Goal: Task Accomplishment & Management: Manage account settings

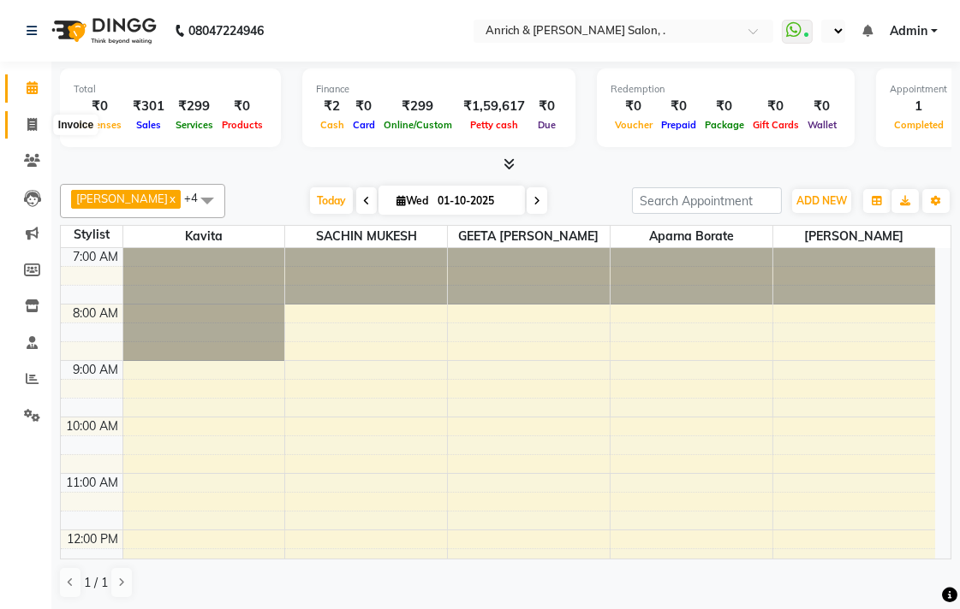
click at [31, 124] on icon at bounding box center [31, 124] width 9 height 13
select select "5924"
select select "service"
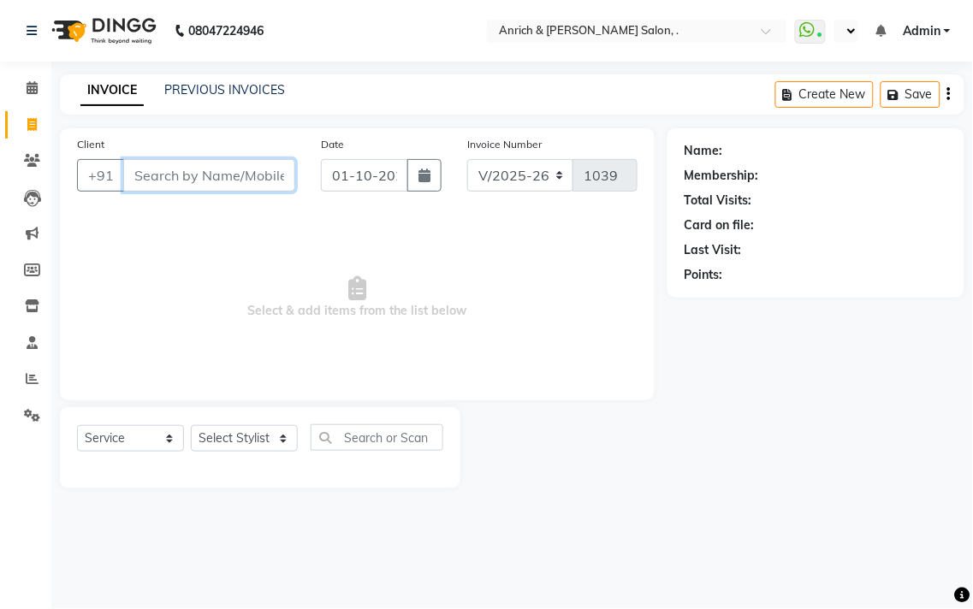
click at [134, 177] on input "Client" at bounding box center [209, 175] width 172 height 33
click at [140, 178] on input "Client" at bounding box center [209, 175] width 172 height 33
type input "7499112573"
click at [266, 181] on span "Add Client" at bounding box center [251, 175] width 68 height 17
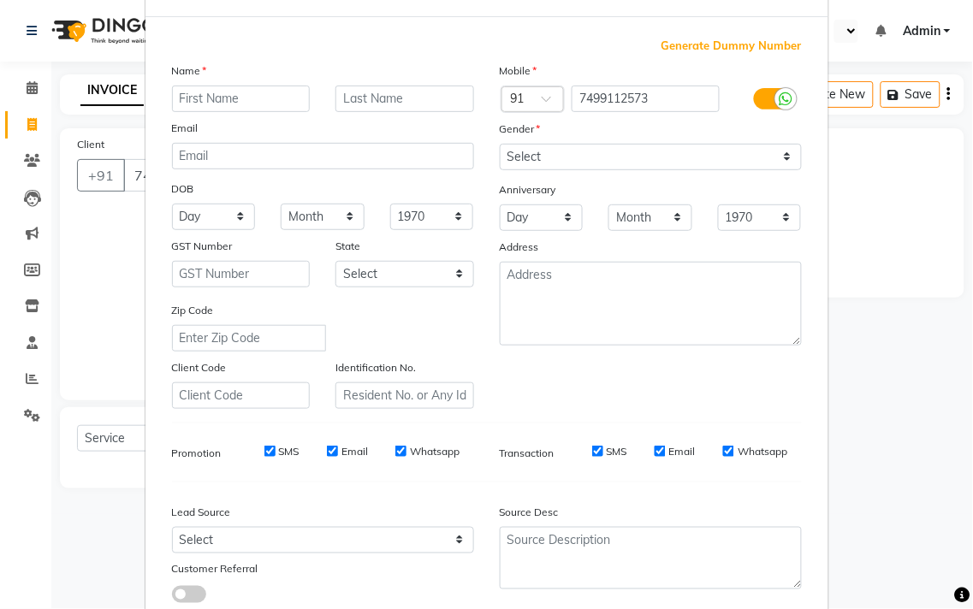
scroll to position [181, 0]
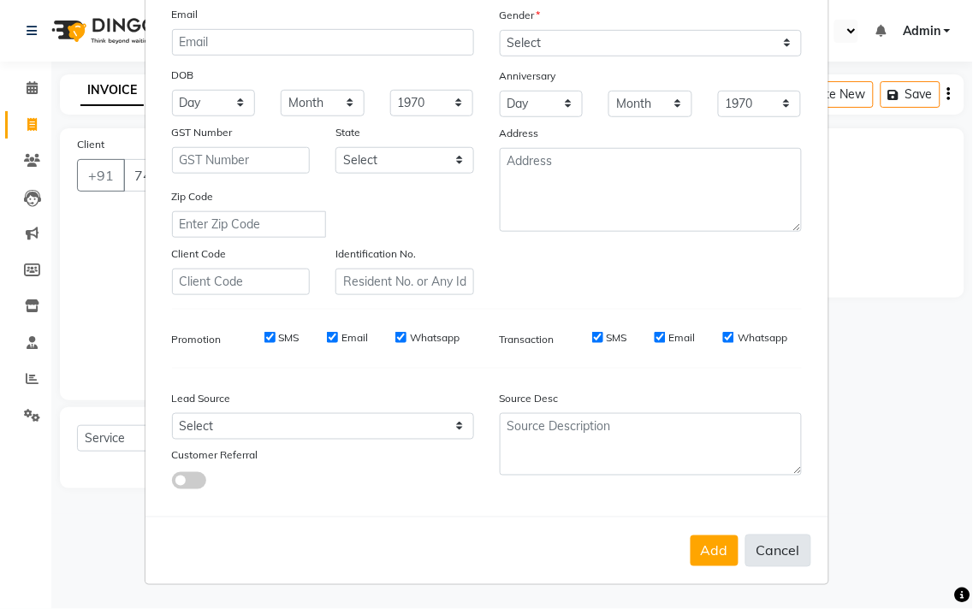
click at [777, 546] on button "Cancel" at bounding box center [779, 551] width 66 height 33
select select
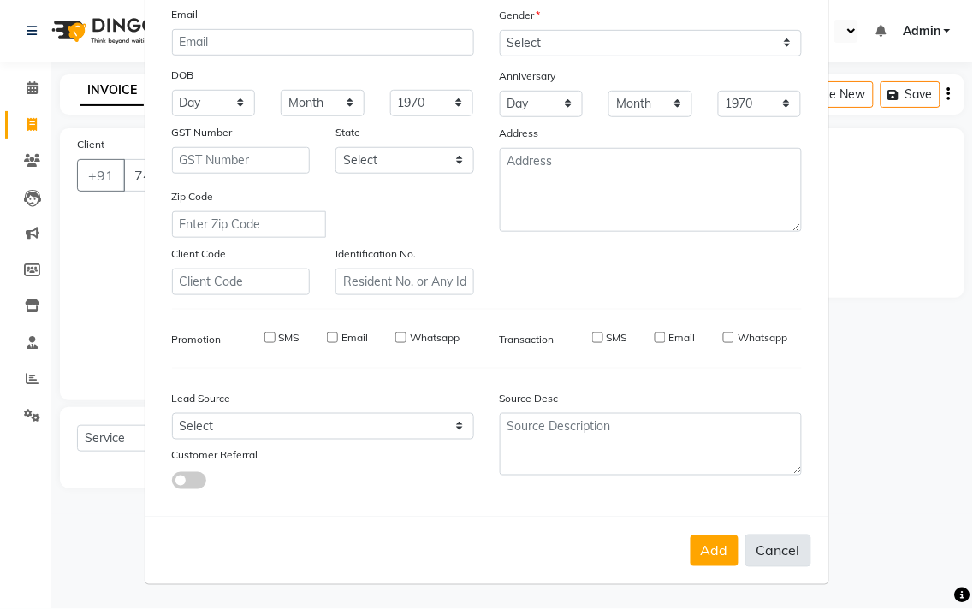
select select
checkbox input "false"
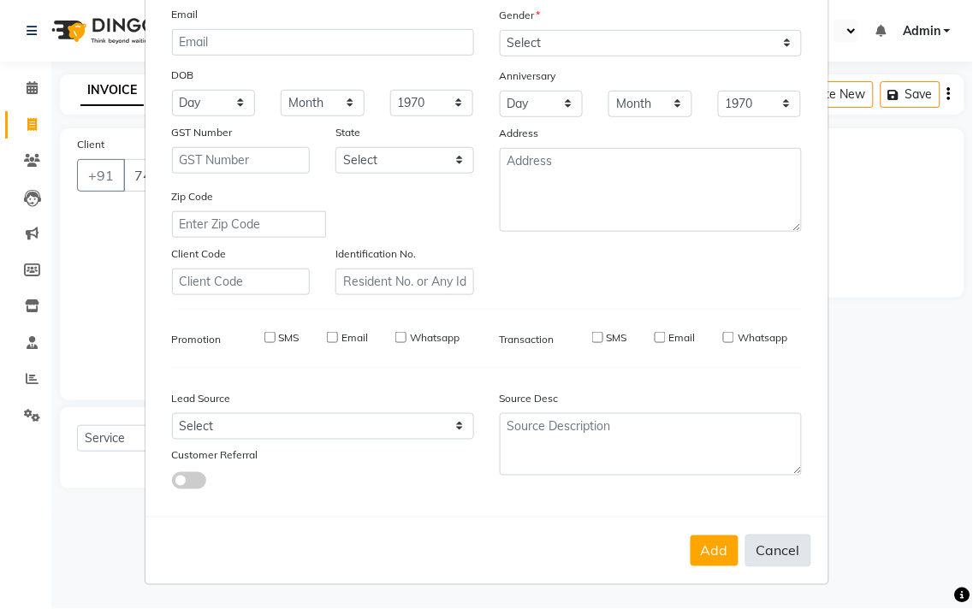
checkbox input "false"
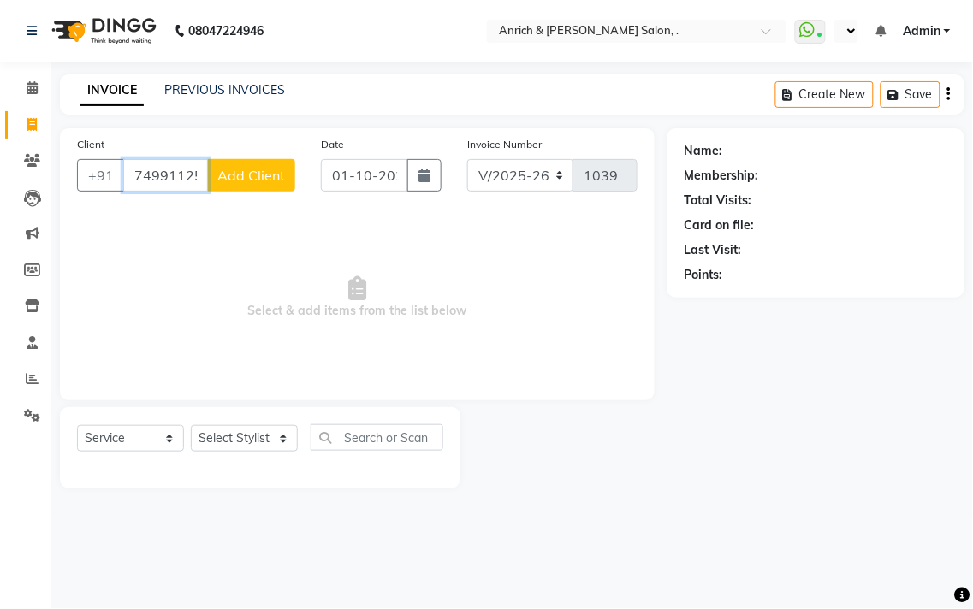
click at [189, 171] on input "7499112573" at bounding box center [165, 175] width 85 height 33
click at [214, 171] on button "Add Client" at bounding box center [251, 175] width 88 height 33
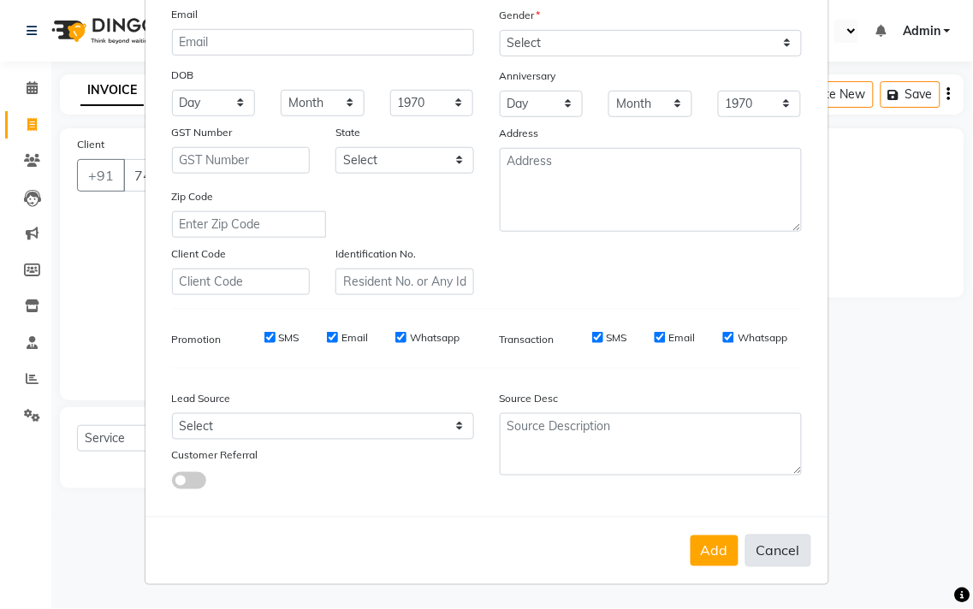
click at [768, 548] on button "Cancel" at bounding box center [779, 551] width 66 height 33
select select
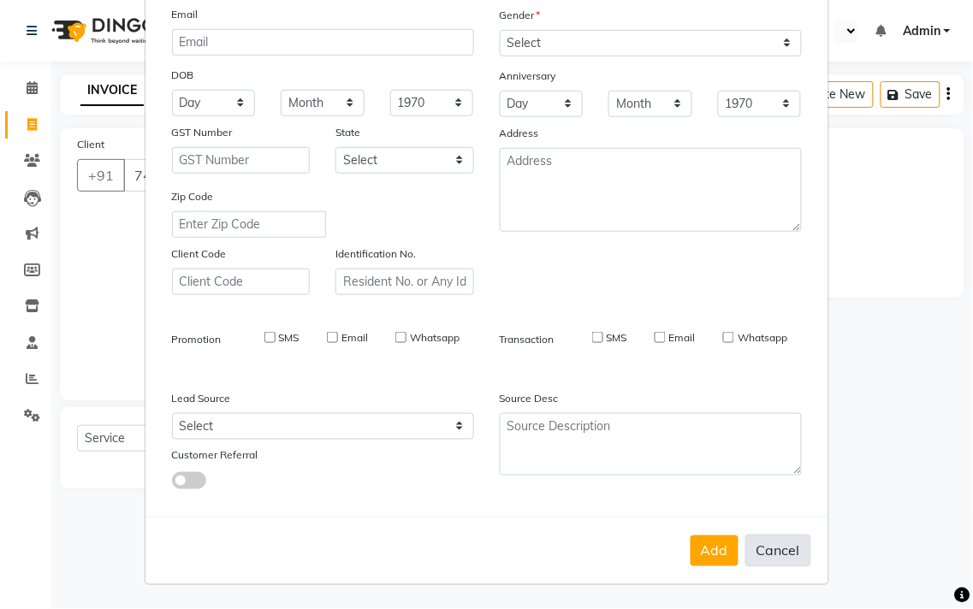
select select
checkbox input "false"
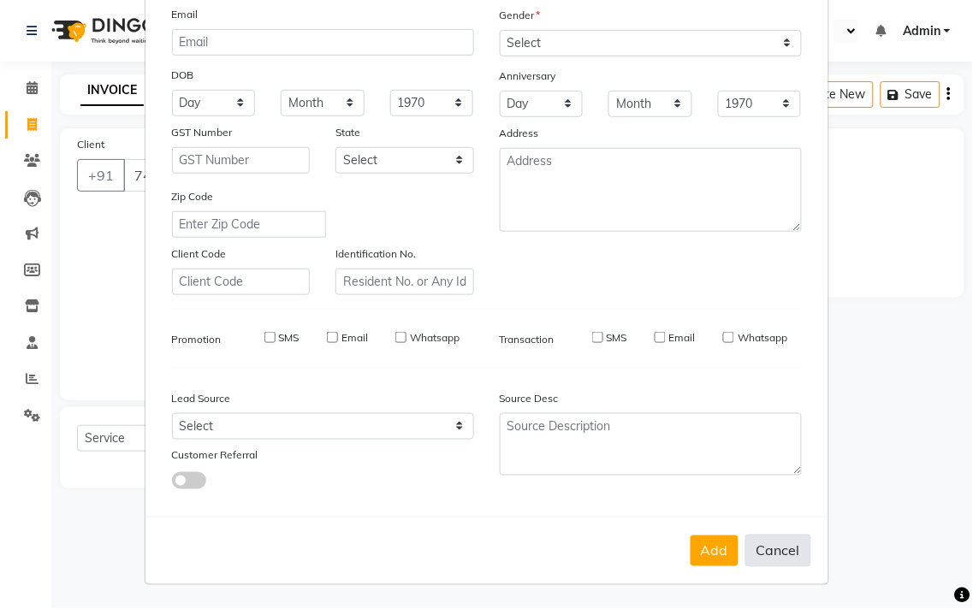
checkbox input "false"
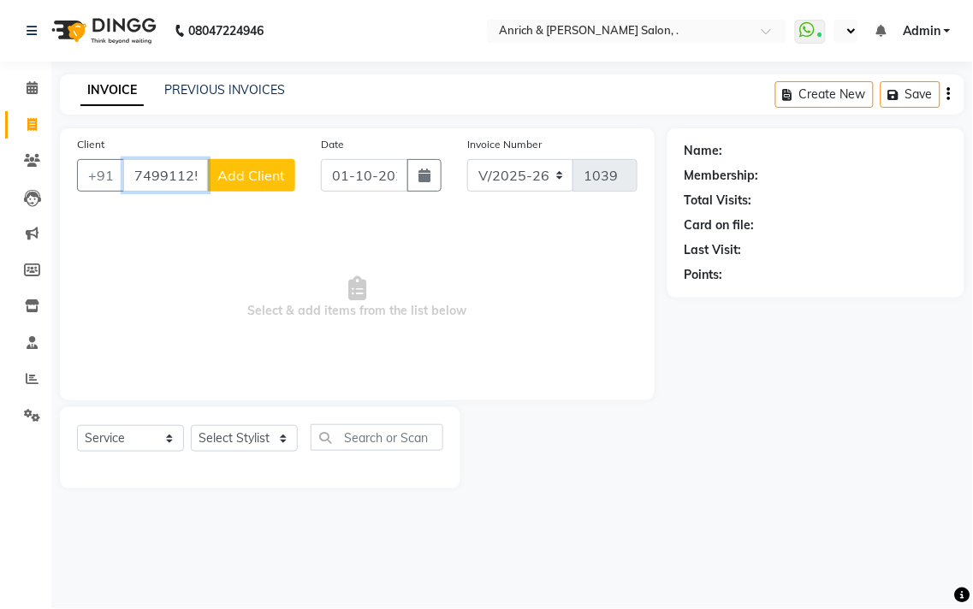
click at [201, 182] on input "7499112573" at bounding box center [165, 175] width 85 height 33
click at [208, 175] on input "73" at bounding box center [209, 175] width 172 height 33
type input "7"
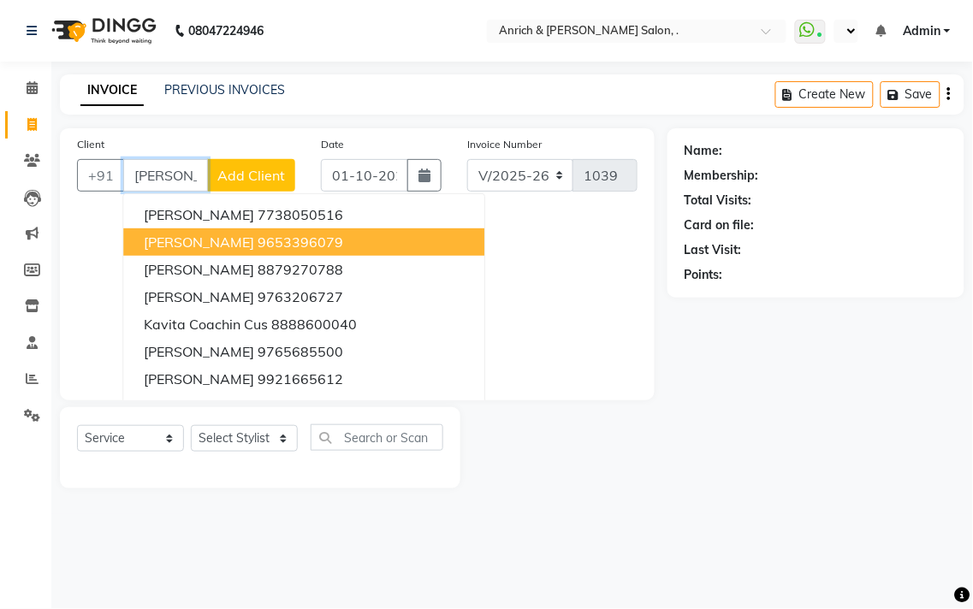
click at [284, 235] on ngb-highlight "9653396079" at bounding box center [301, 242] width 86 height 17
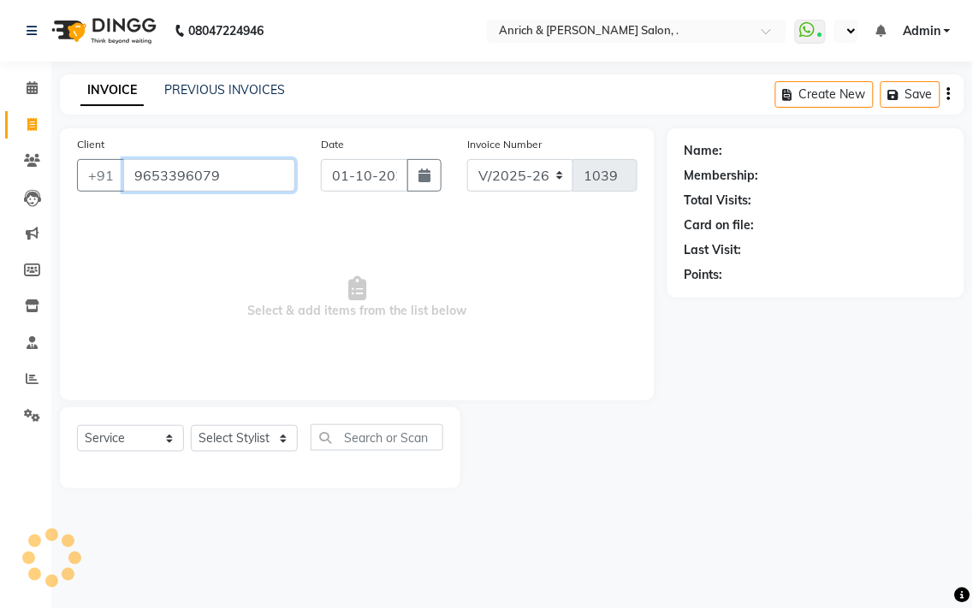
type input "9653396079"
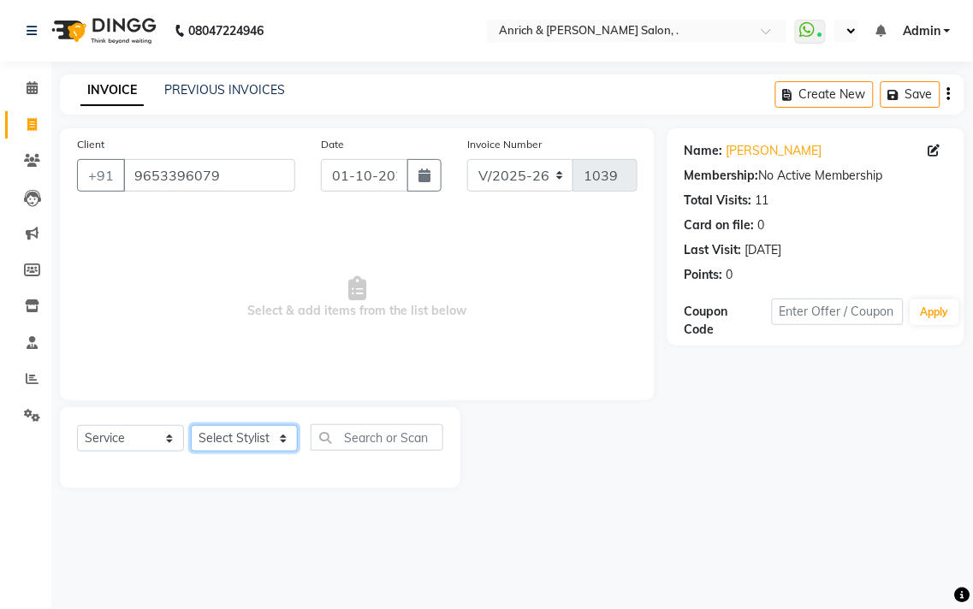
click at [275, 438] on select "Select Stylist Akansha Singh Aparna borate GEETA ANIL KUMAR BOYIRI Kavita SACHI…" at bounding box center [244, 438] width 107 height 27
select select "88950"
click at [191, 426] on select "Select Stylist Akansha Singh Aparna borate GEETA ANIL KUMAR BOYIRI Kavita SACHI…" at bounding box center [244, 438] width 107 height 27
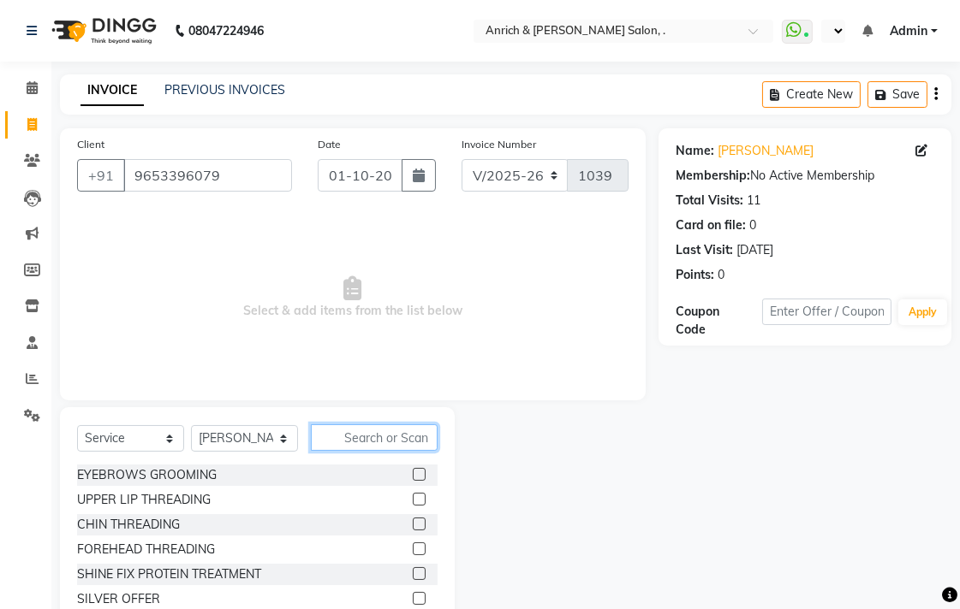
click at [334, 435] on input "text" at bounding box center [374, 438] width 127 height 27
click at [413, 475] on label at bounding box center [419, 474] width 13 height 13
click at [413, 475] on input "checkbox" at bounding box center [418, 475] width 11 height 11
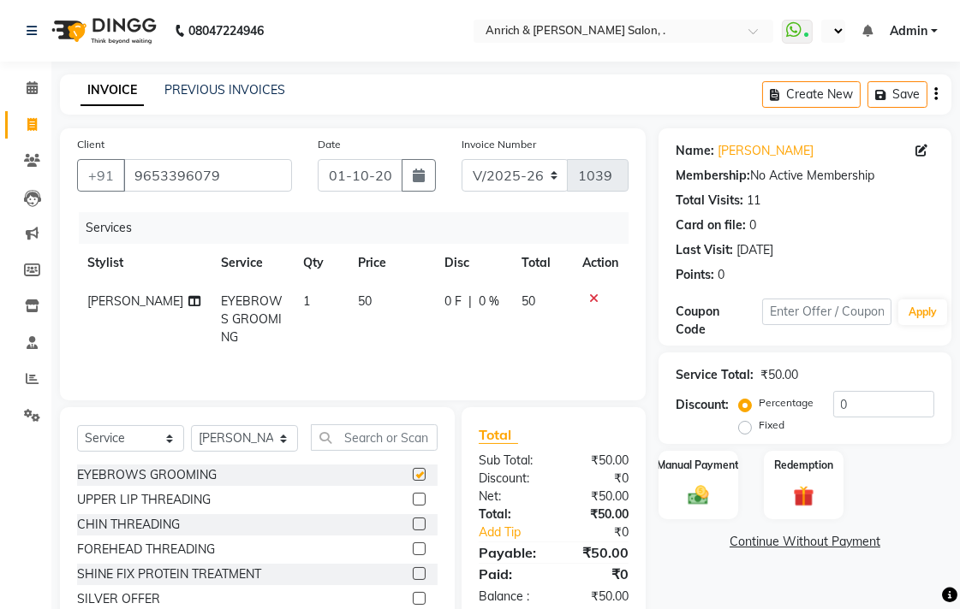
checkbox input "false"
click at [413, 549] on label at bounding box center [419, 549] width 13 height 13
click at [413, 549] on input "checkbox" at bounding box center [418, 549] width 11 height 11
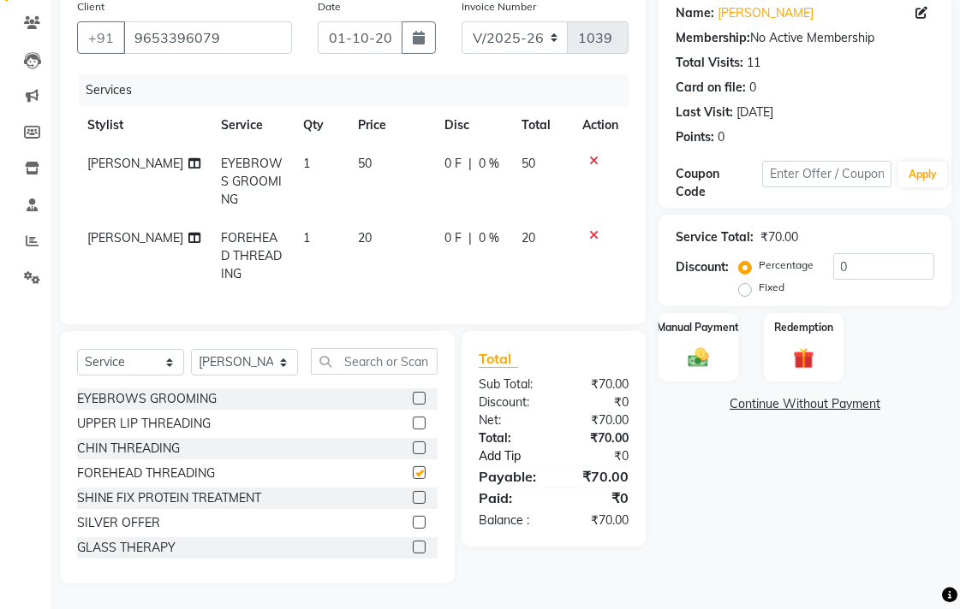
checkbox input "false"
click at [675, 328] on div "Manual Payment" at bounding box center [698, 348] width 83 height 72
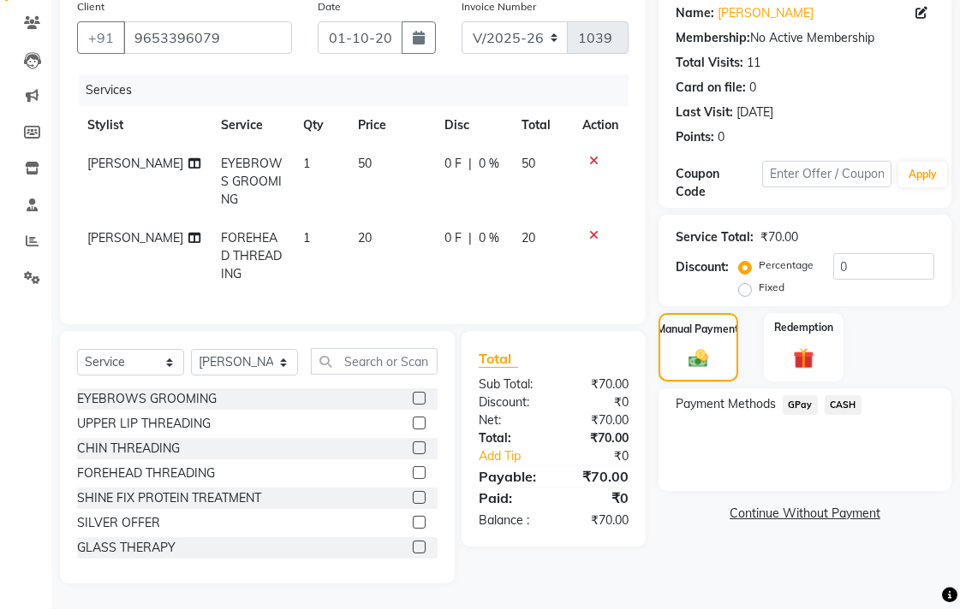
click at [797, 395] on span "GPay" at bounding box center [799, 405] width 35 height 20
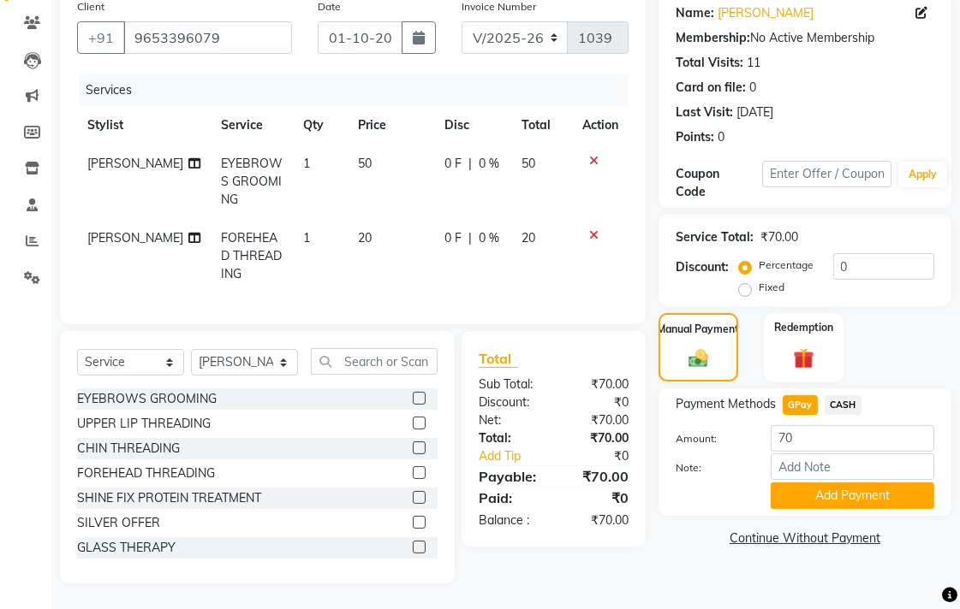
click at [818, 483] on button "Add Payment" at bounding box center [851, 496] width 163 height 27
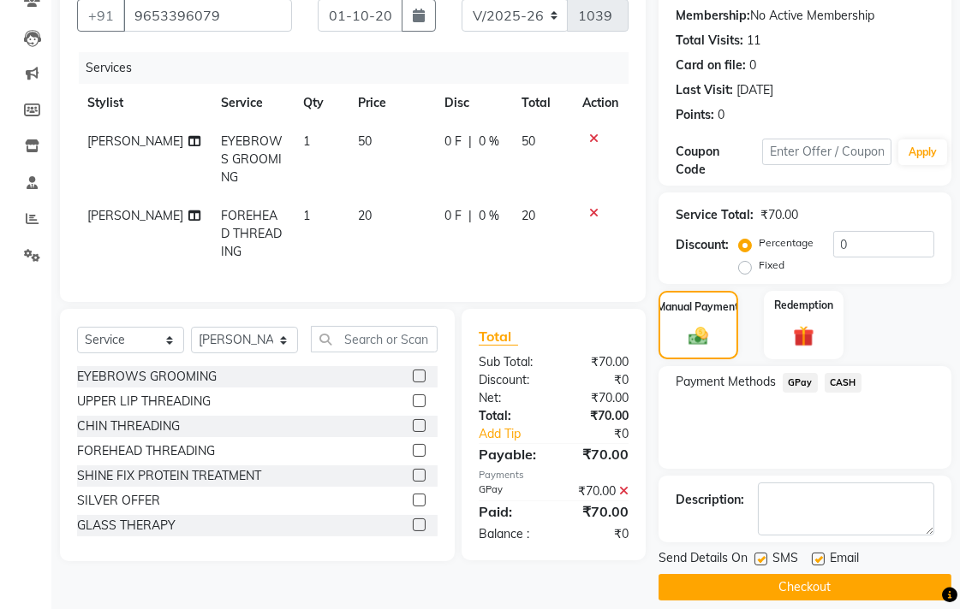
scroll to position [176, 0]
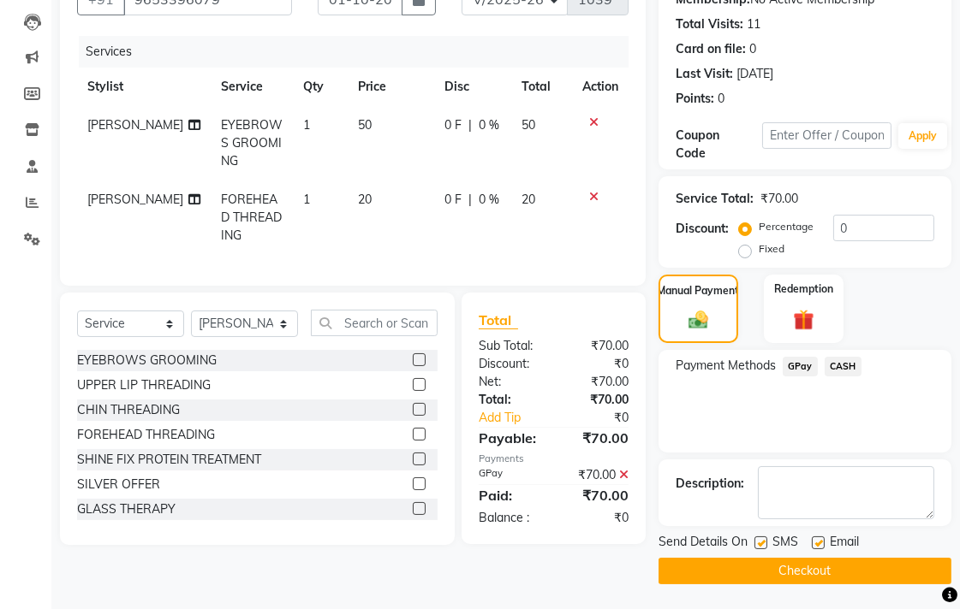
click at [794, 565] on button "Checkout" at bounding box center [804, 571] width 293 height 27
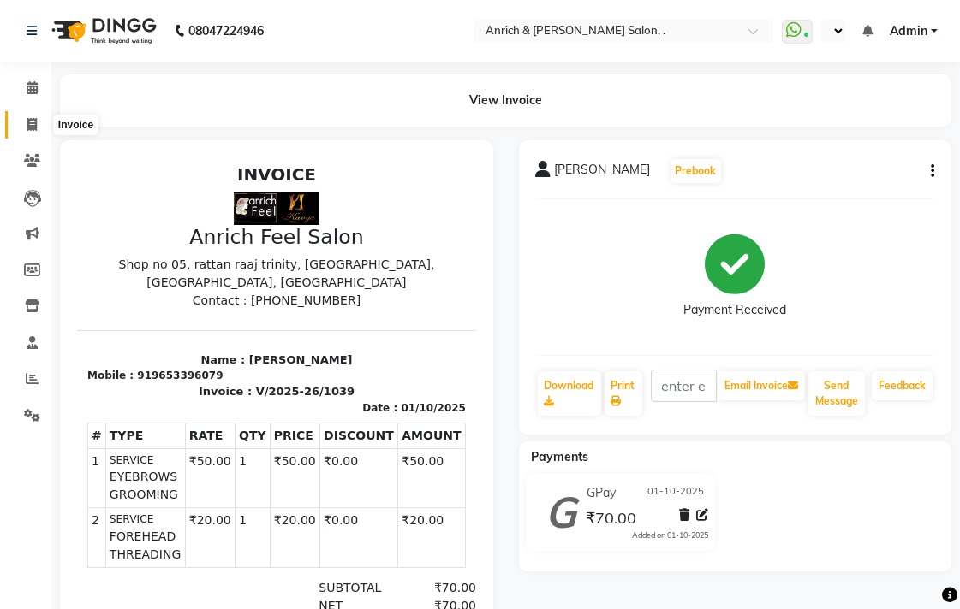
click at [36, 124] on icon at bounding box center [31, 124] width 9 height 13
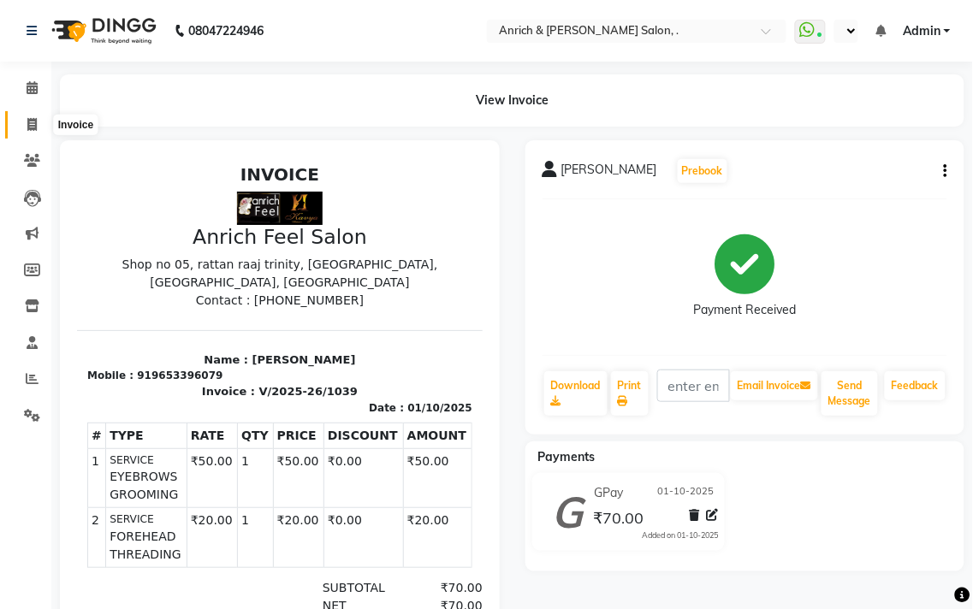
select select "5924"
select select "service"
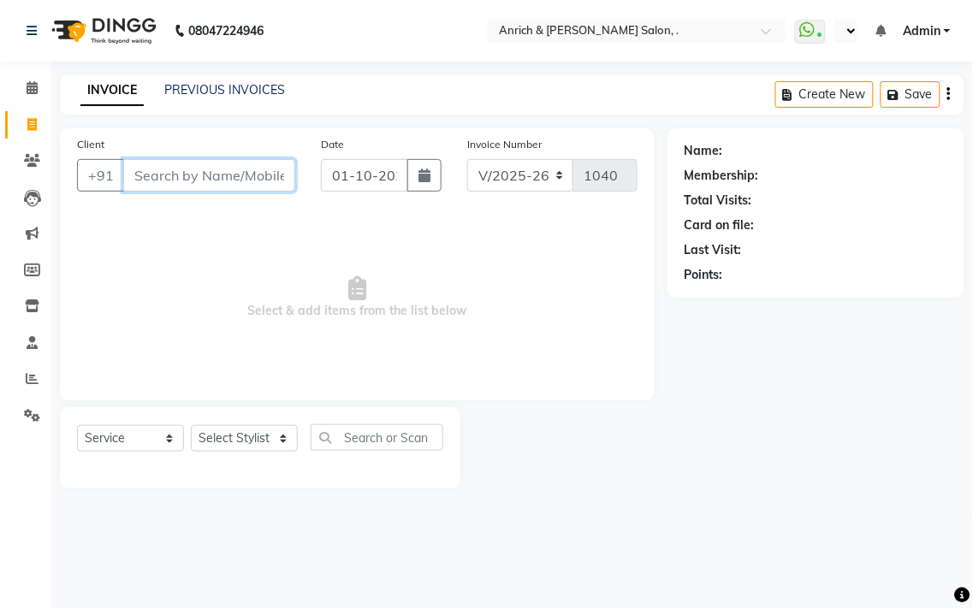
click at [211, 165] on input "Client" at bounding box center [209, 175] width 172 height 33
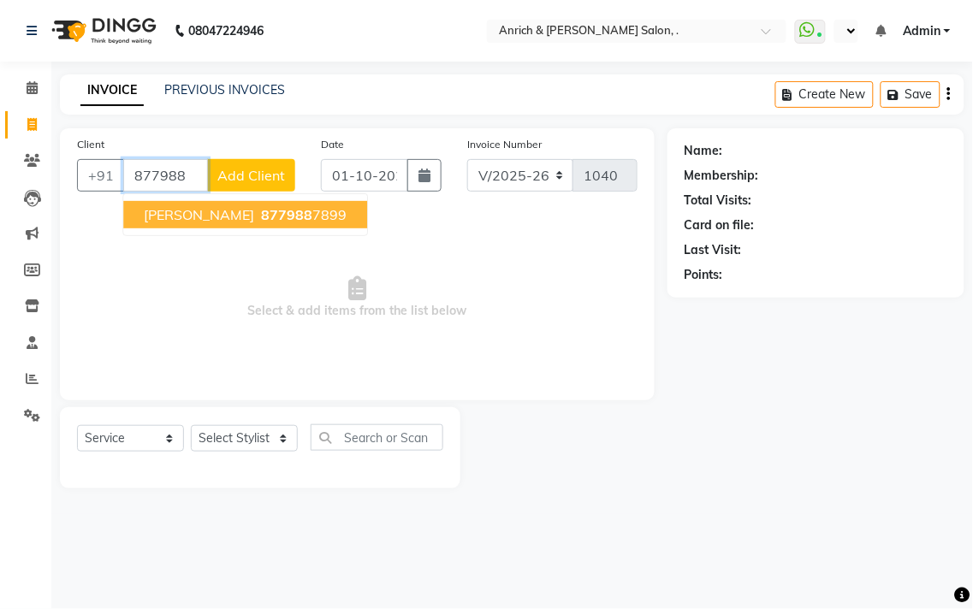
click at [215, 214] on span "sheetal yadav" at bounding box center [199, 214] width 110 height 17
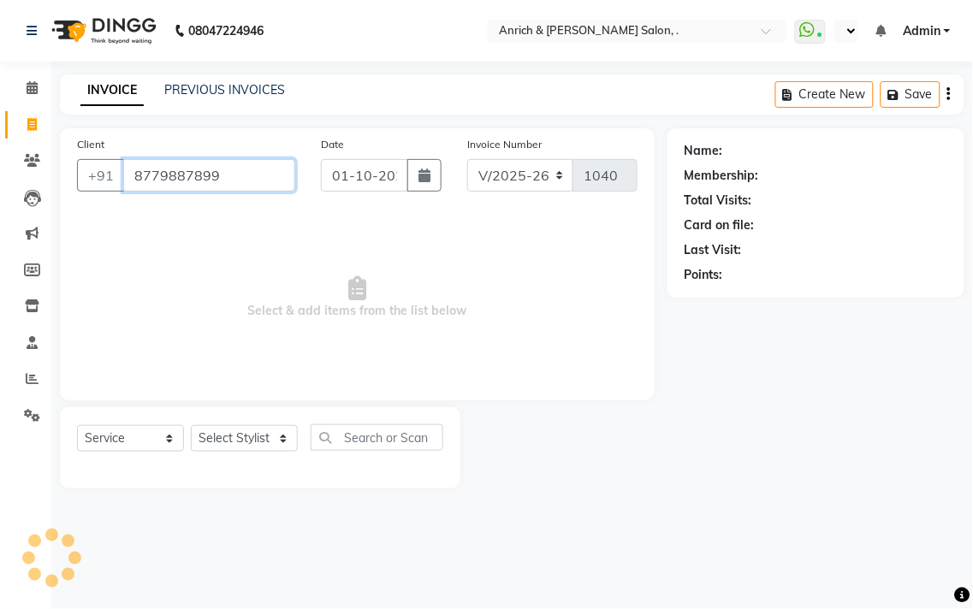
type input "8779887899"
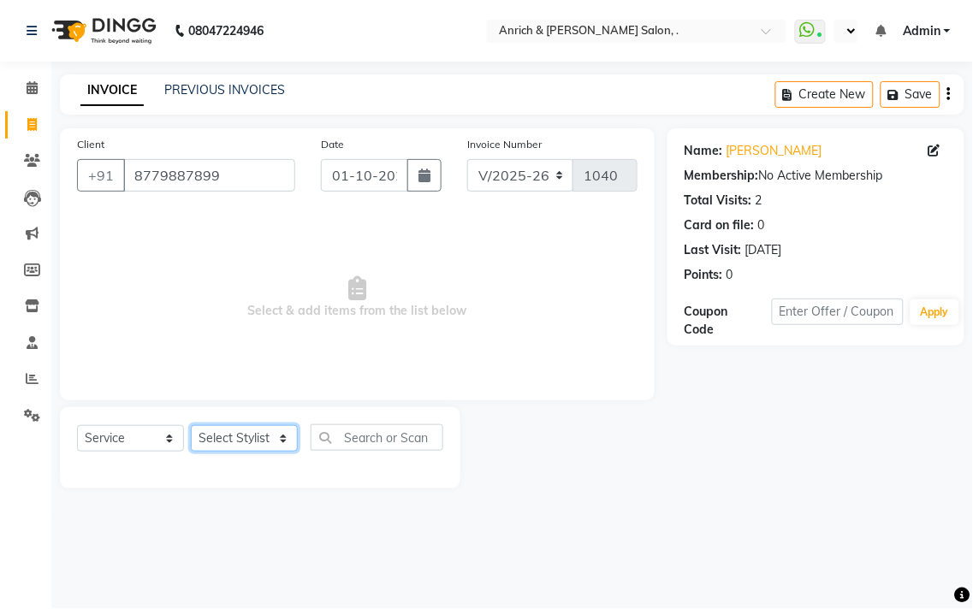
click at [284, 442] on select "Select Stylist Akansha Singh Aparna borate GEETA ANIL KUMAR BOYIRI Kavita SACHI…" at bounding box center [244, 438] width 107 height 27
select select "88950"
click at [191, 426] on select "Select Stylist Akansha Singh Aparna borate GEETA ANIL KUMAR BOYIRI Kavita SACHI…" at bounding box center [244, 438] width 107 height 27
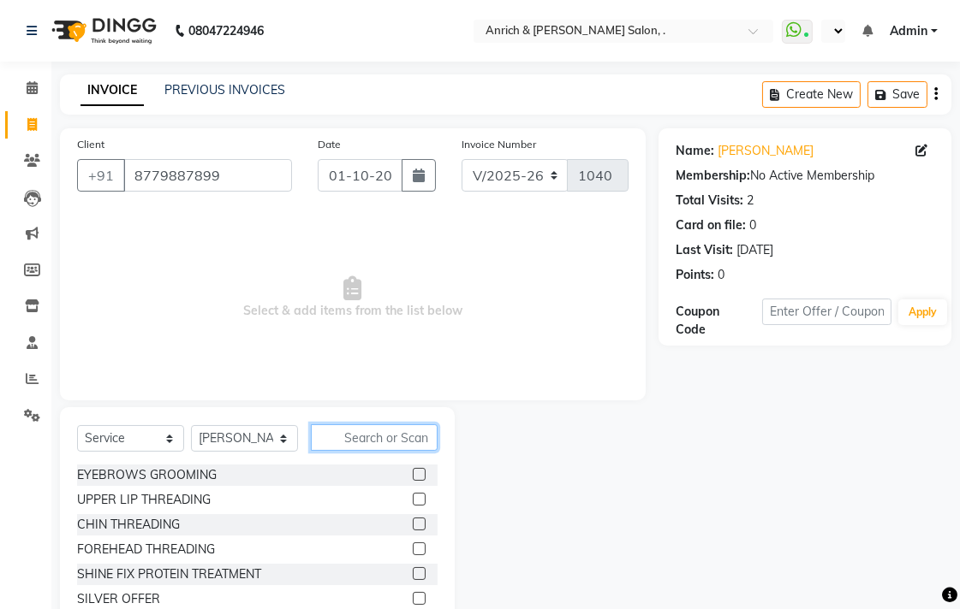
click at [371, 432] on input "text" at bounding box center [374, 438] width 127 height 27
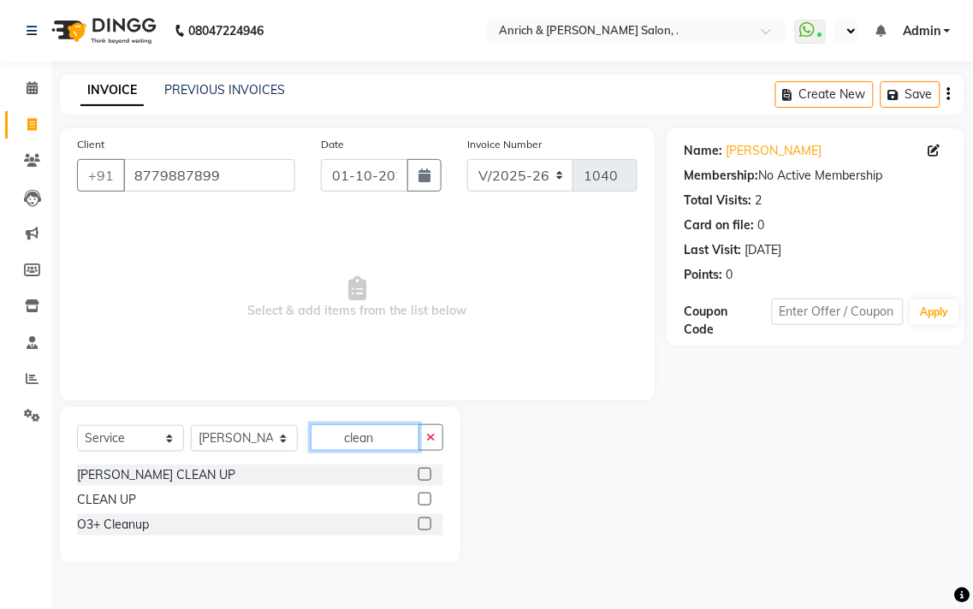
type input "clean"
click at [424, 496] on label at bounding box center [425, 499] width 13 height 13
click at [424, 496] on input "checkbox" at bounding box center [424, 500] width 11 height 11
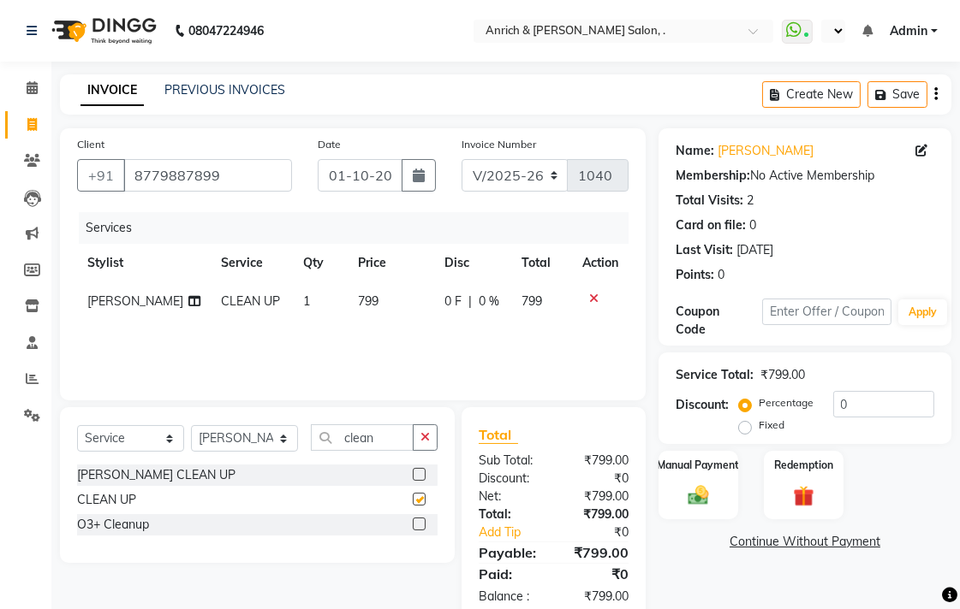
checkbox input "false"
click at [425, 438] on icon "button" at bounding box center [424, 437] width 9 height 12
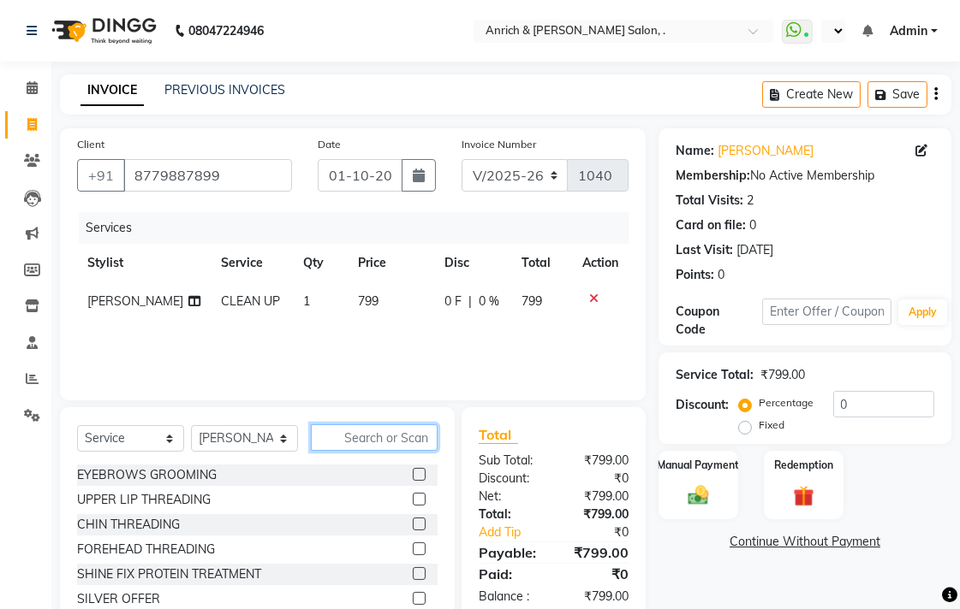
click at [408, 438] on input "text" at bounding box center [374, 438] width 127 height 27
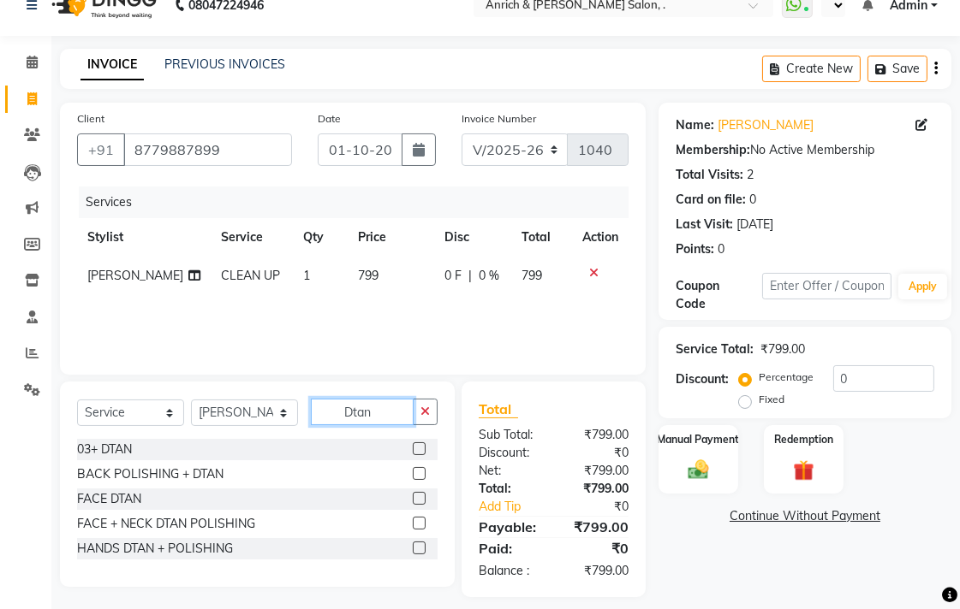
scroll to position [39, 0]
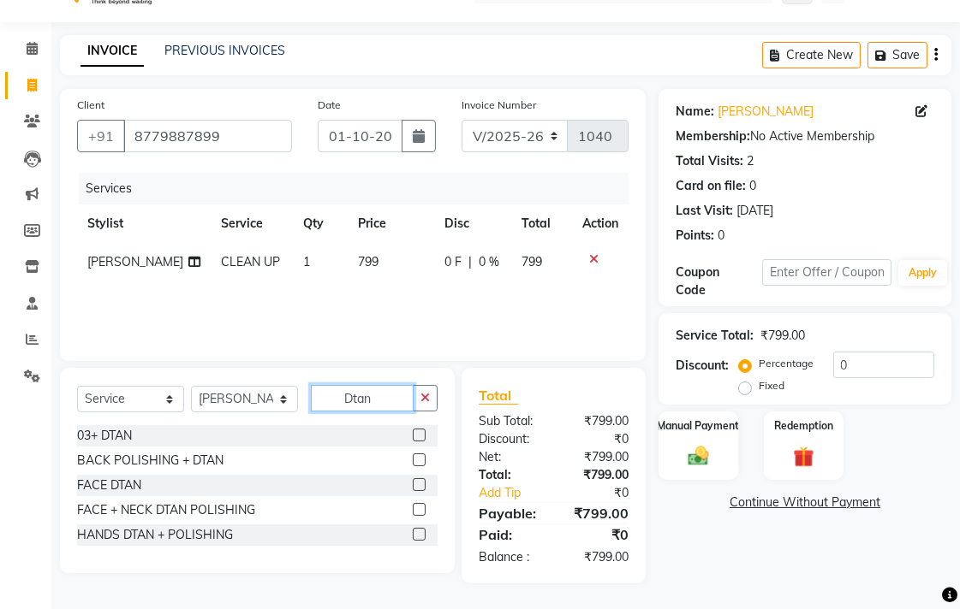
type input "Dtan"
click at [422, 483] on label at bounding box center [419, 484] width 13 height 13
click at [422, 483] on input "checkbox" at bounding box center [418, 485] width 11 height 11
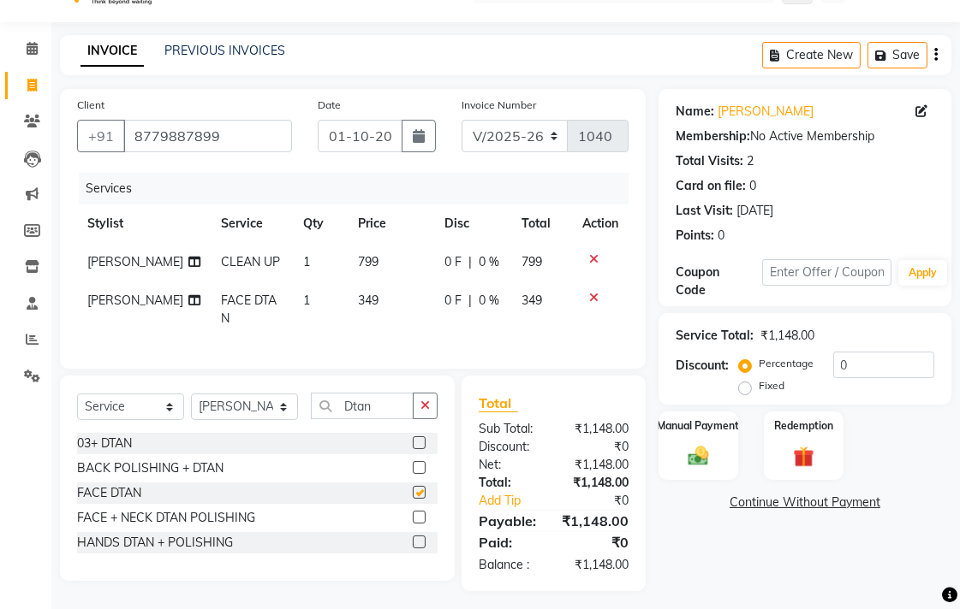
checkbox input "false"
click at [446, 261] on span "0 F" at bounding box center [452, 262] width 17 height 18
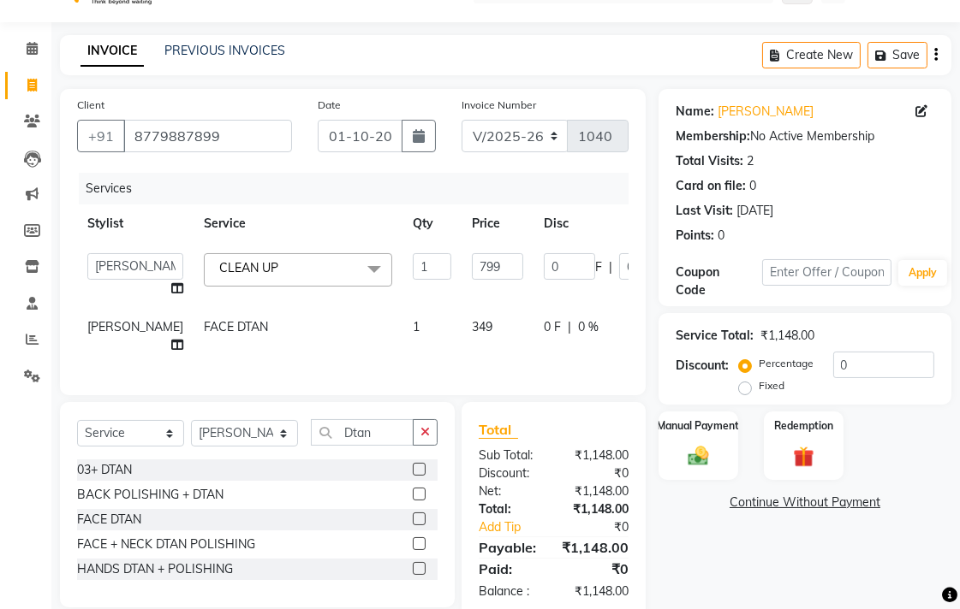
click at [595, 267] on span "F" at bounding box center [598, 268] width 7 height 18
drag, startPoint x: 533, startPoint y: 265, endPoint x: 526, endPoint y: 270, distance: 8.8
click at [544, 265] on input "0" at bounding box center [569, 266] width 51 height 27
type input "299"
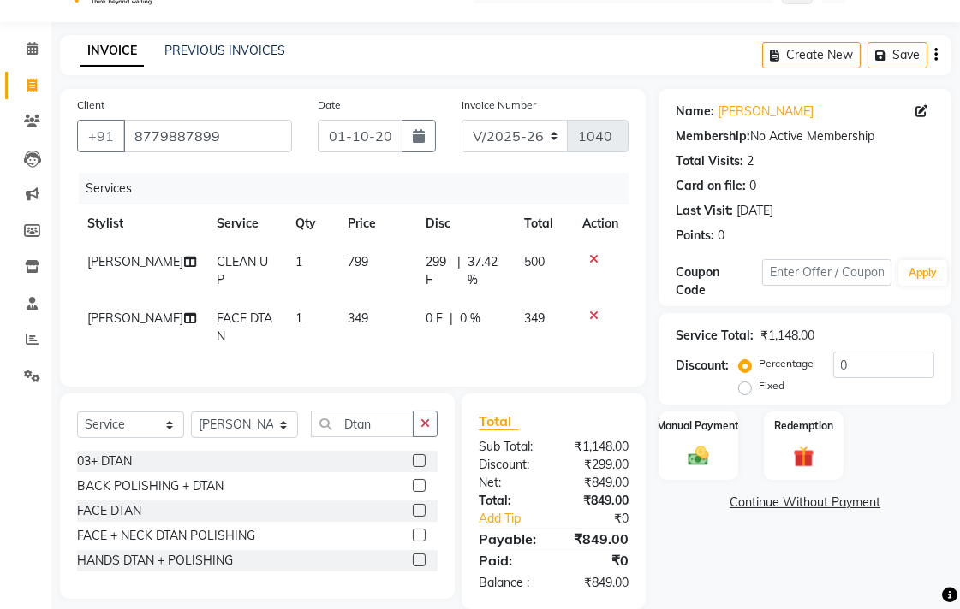
click at [505, 318] on td "0 F | 0 %" at bounding box center [464, 328] width 98 height 56
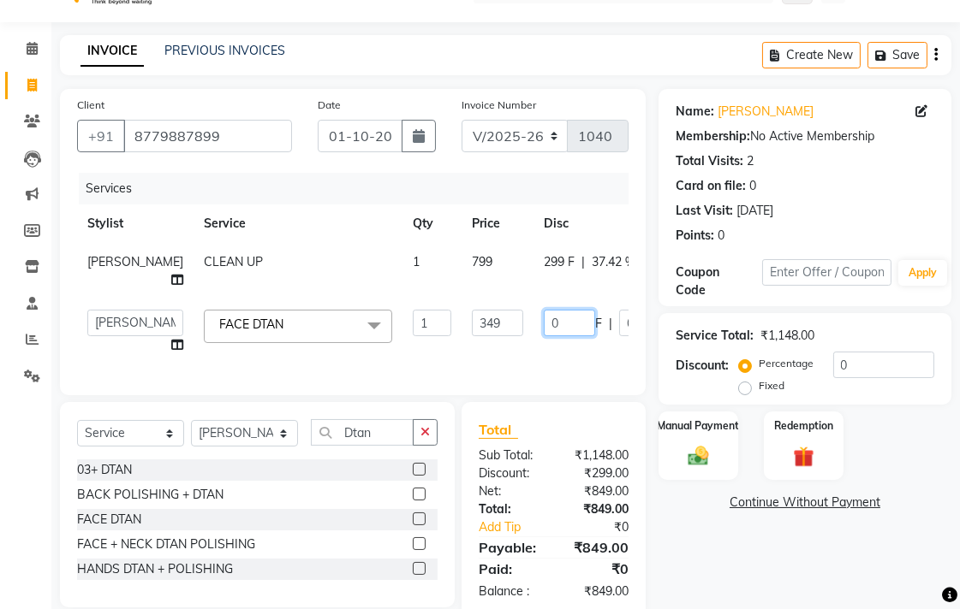
click at [544, 318] on input "0" at bounding box center [569, 323] width 51 height 27
type input "149"
click at [687, 562] on div "Name: Sheetal Yadav Membership: No Active Membership Total Visits: 2 Card on fi…" at bounding box center [811, 353] width 306 height 529
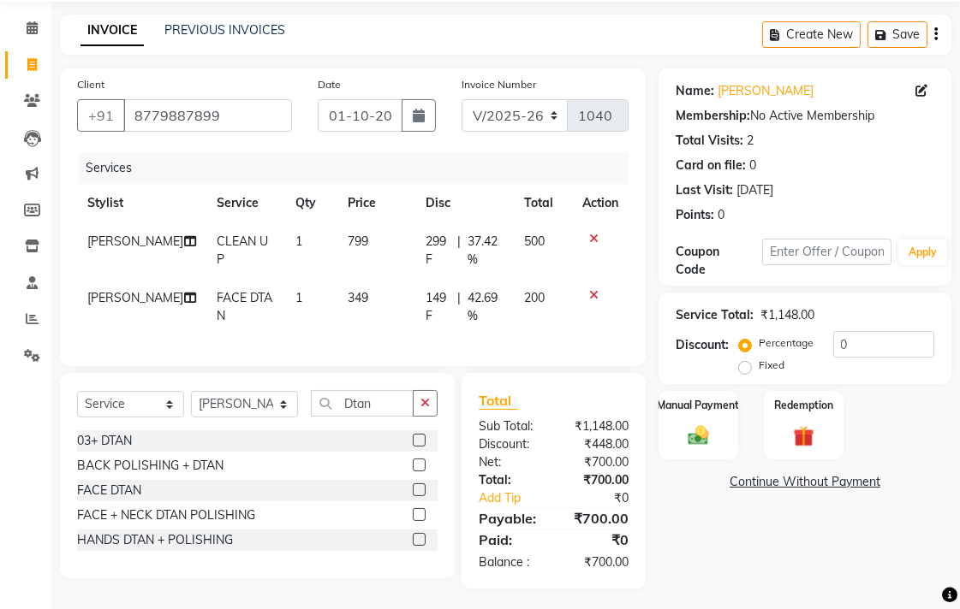
scroll to position [79, 0]
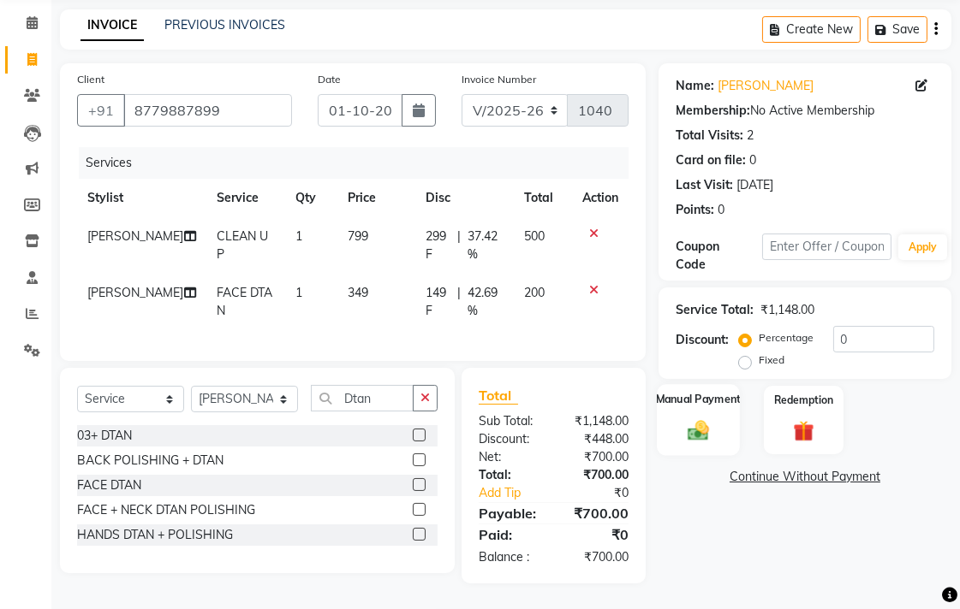
click at [716, 416] on div "Manual Payment" at bounding box center [698, 420] width 83 height 72
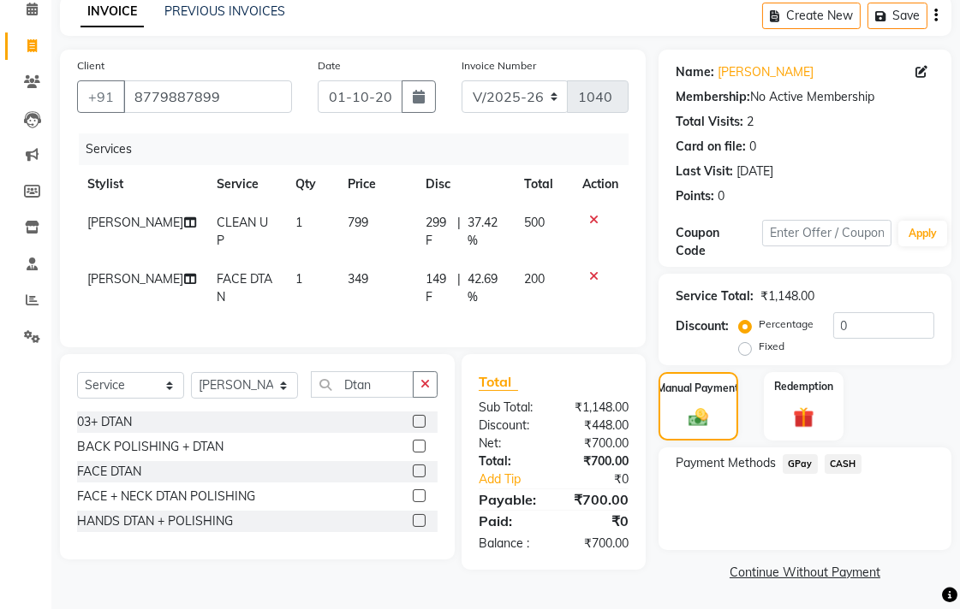
click at [837, 462] on span "CASH" at bounding box center [842, 465] width 37 height 20
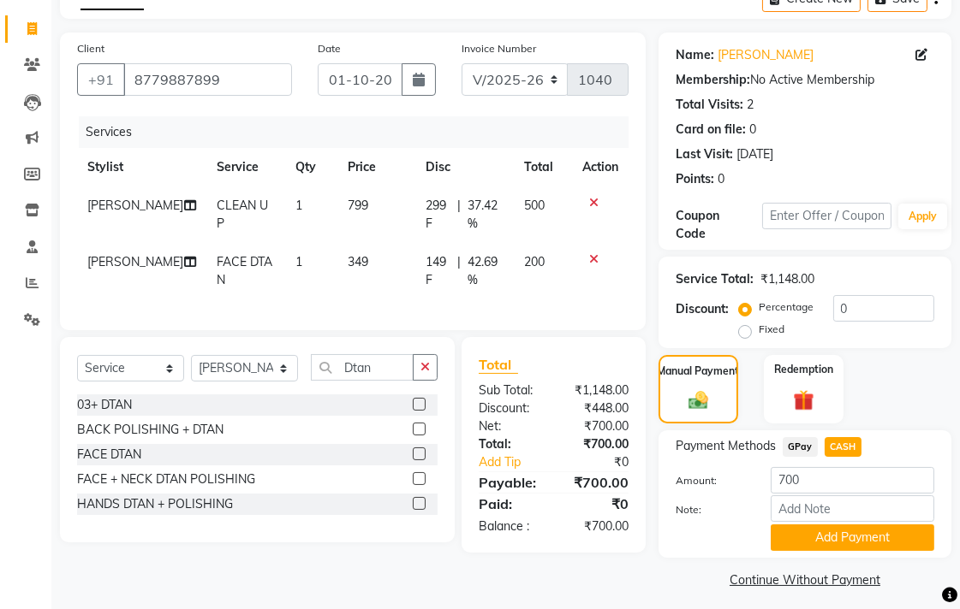
scroll to position [105, 0]
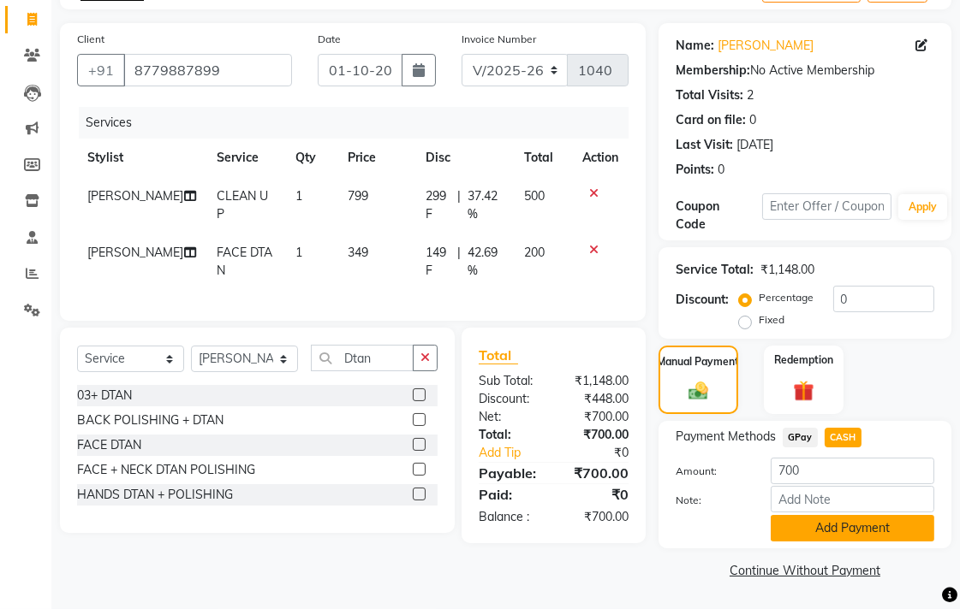
click at [827, 533] on button "Add Payment" at bounding box center [851, 528] width 163 height 27
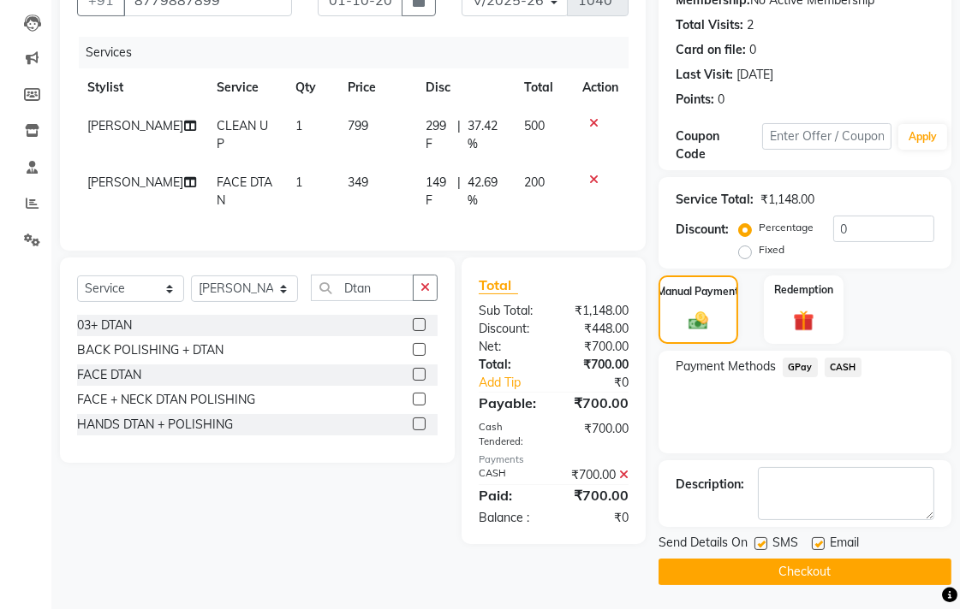
scroll to position [176, 0]
click at [823, 562] on button "Checkout" at bounding box center [804, 571] width 293 height 27
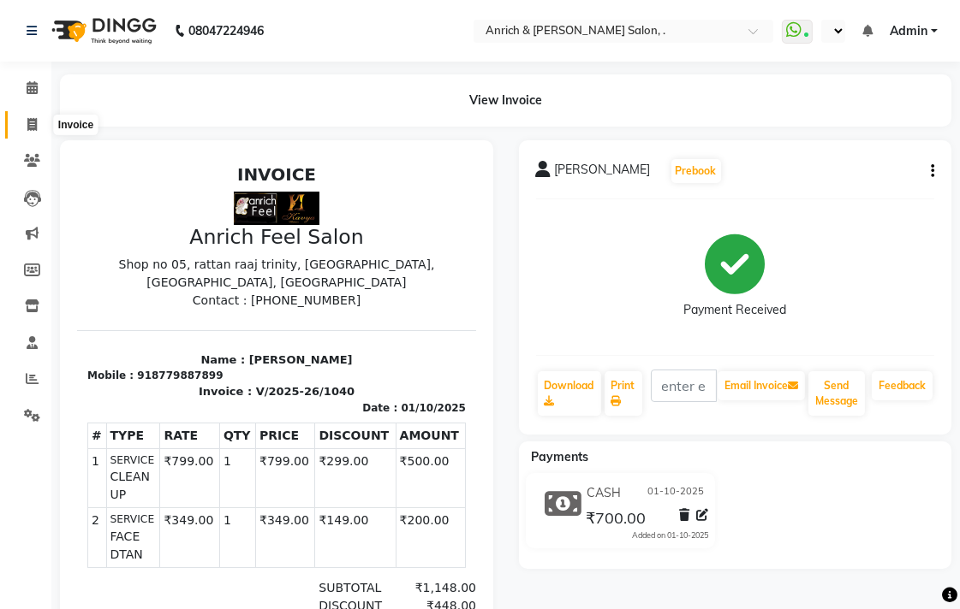
click at [23, 120] on span at bounding box center [32, 126] width 30 height 20
select select "service"
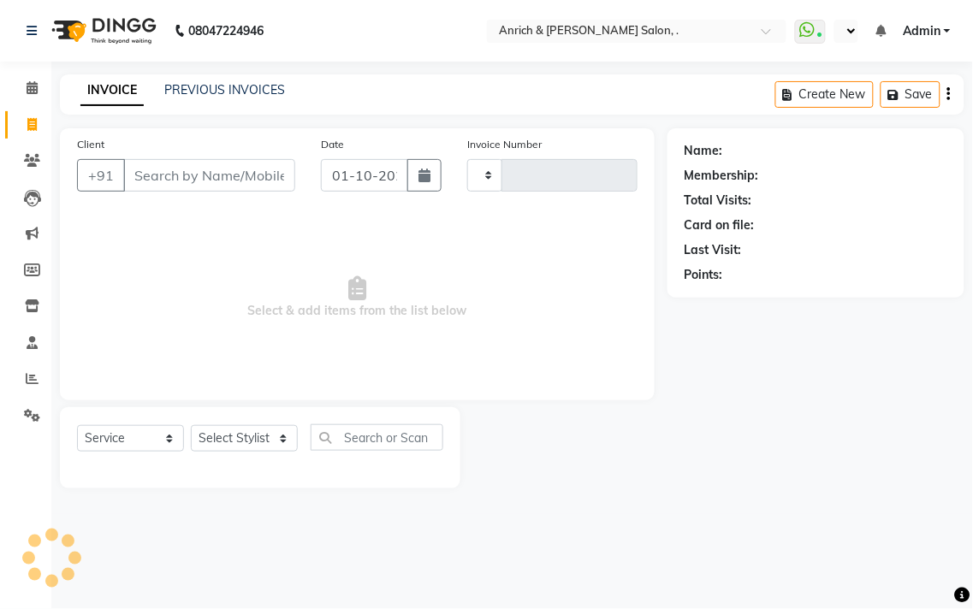
type input "1041"
select select "5924"
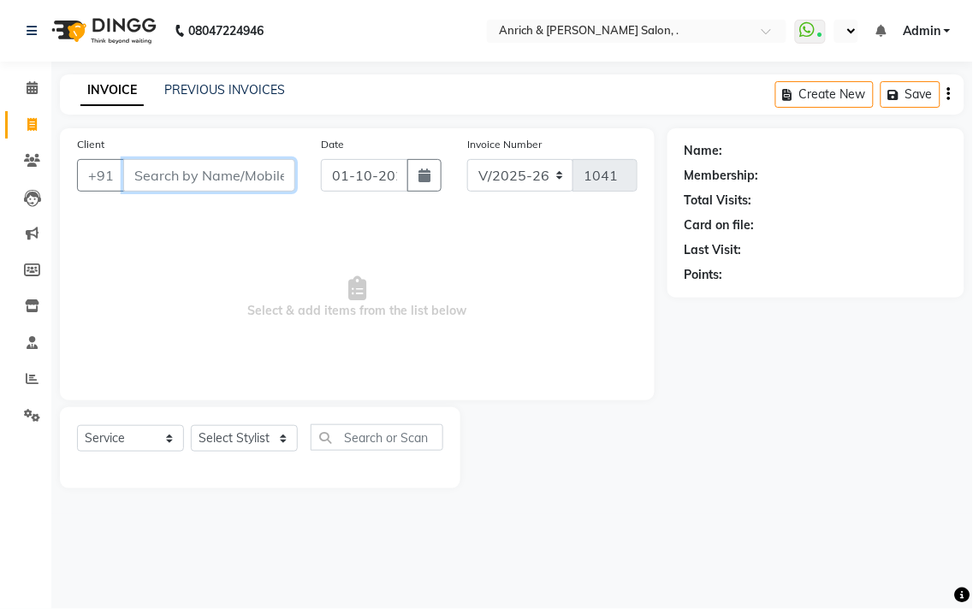
click at [194, 181] on input "Client" at bounding box center [209, 175] width 172 height 33
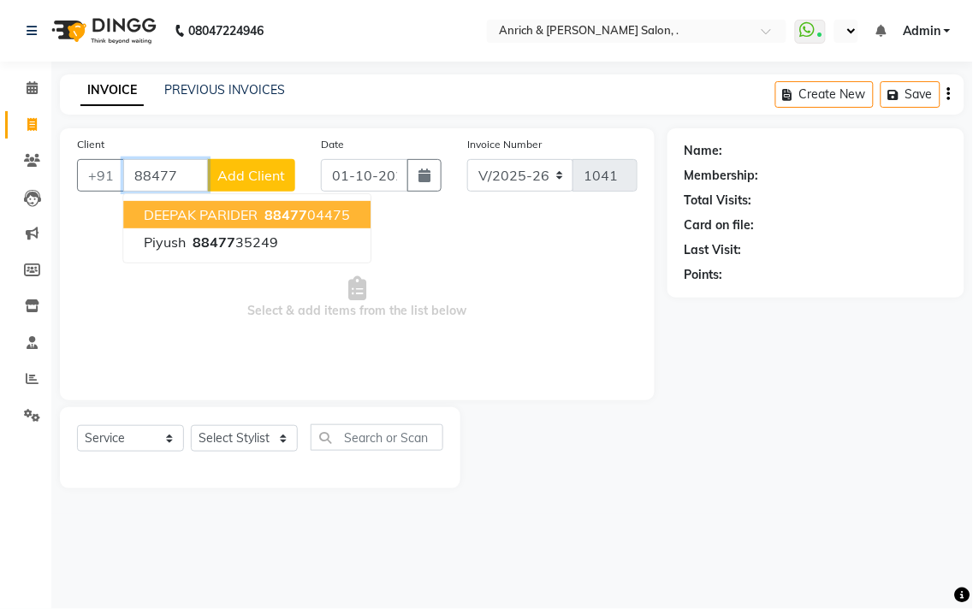
click at [192, 227] on button "DEEPAK PARIDER 88477 04475" at bounding box center [246, 214] width 247 height 27
type input "8847704475"
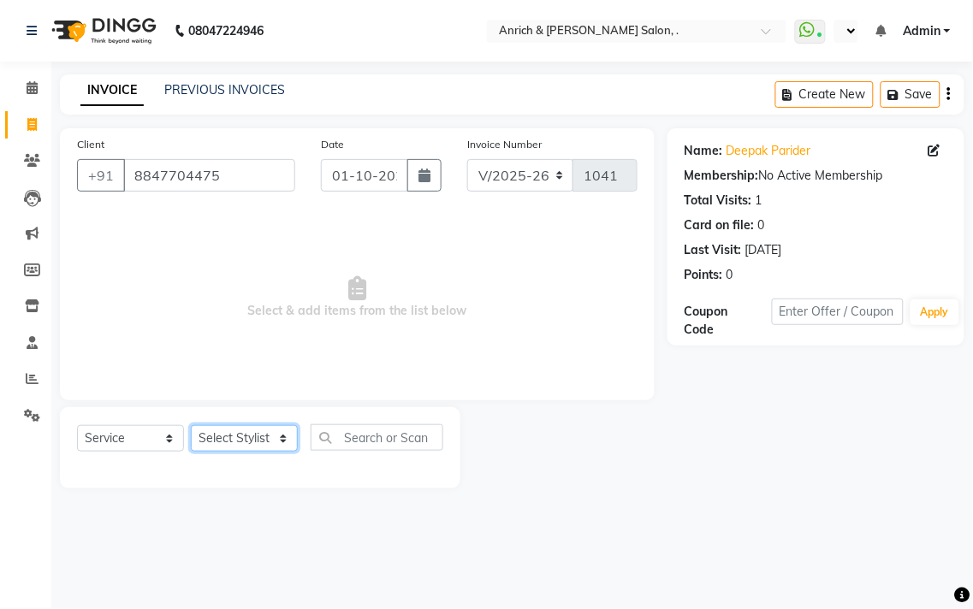
click at [279, 447] on select "Select Stylist Akansha Singh Aparna borate GEETA ANIL KUMAR BOYIRI Kavita SACHI…" at bounding box center [244, 438] width 107 height 27
click at [271, 591] on div "08047224946 Select Location × Anrich & Kavya Salon, . WhatsApp Status ✕ Status:…" at bounding box center [486, 304] width 973 height 609
click at [403, 428] on input "text" at bounding box center [377, 438] width 133 height 27
drag, startPoint x: 241, startPoint y: 430, endPoint x: 243, endPoint y: 452, distance: 22.3
click at [243, 452] on select "Select Stylist Akansha Singh Aparna borate GEETA ANIL KUMAR BOYIRI Kavita SACHI…" at bounding box center [244, 438] width 107 height 27
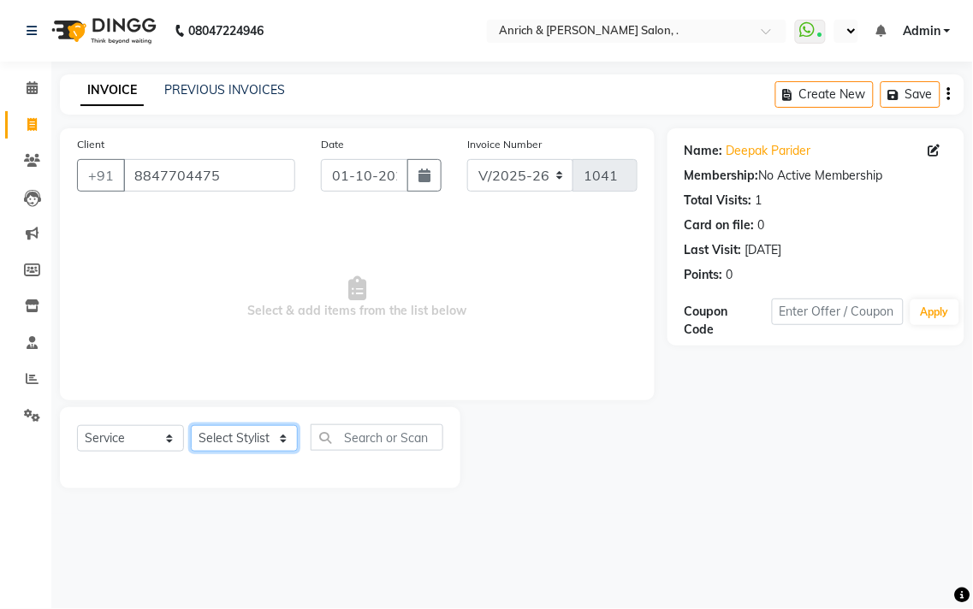
select select "58402"
click at [191, 426] on select "Select Stylist Akansha Singh Aparna borate GEETA ANIL KUMAR BOYIRI Kavita SACHI…" at bounding box center [244, 438] width 107 height 27
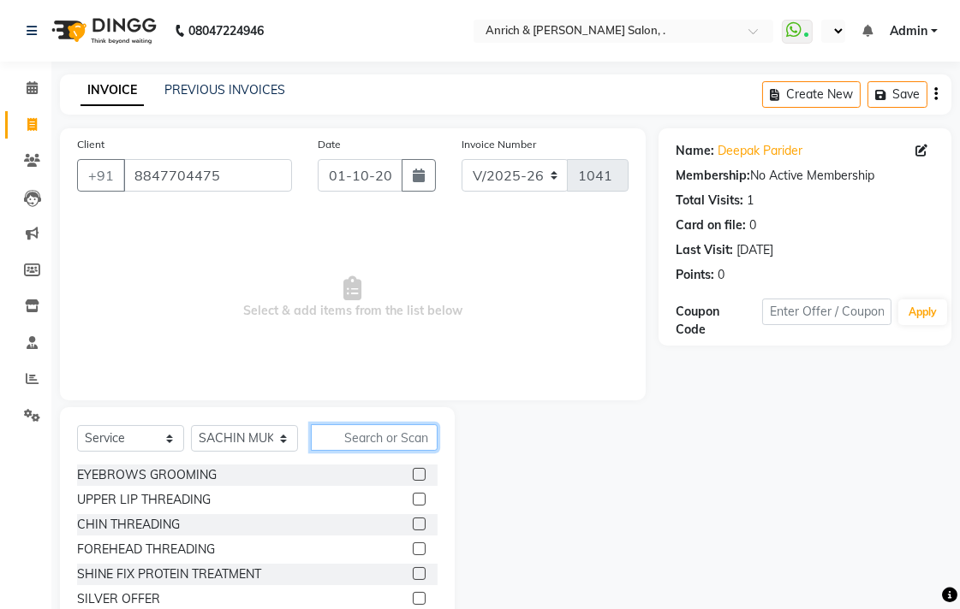
click at [363, 431] on input "text" at bounding box center [374, 438] width 127 height 27
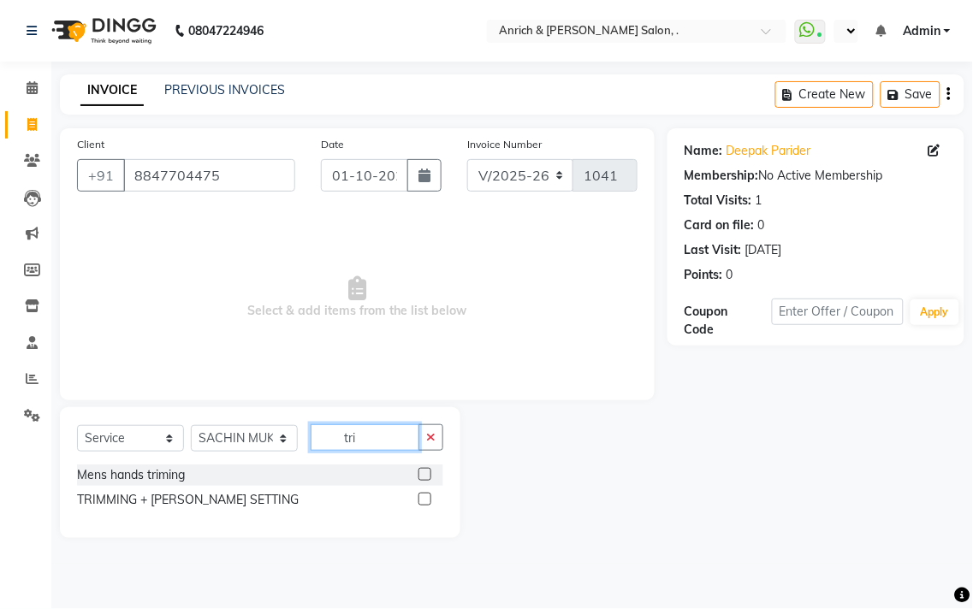
type input "tri"
click at [426, 502] on label at bounding box center [425, 499] width 13 height 13
click at [426, 502] on input "checkbox" at bounding box center [424, 500] width 11 height 11
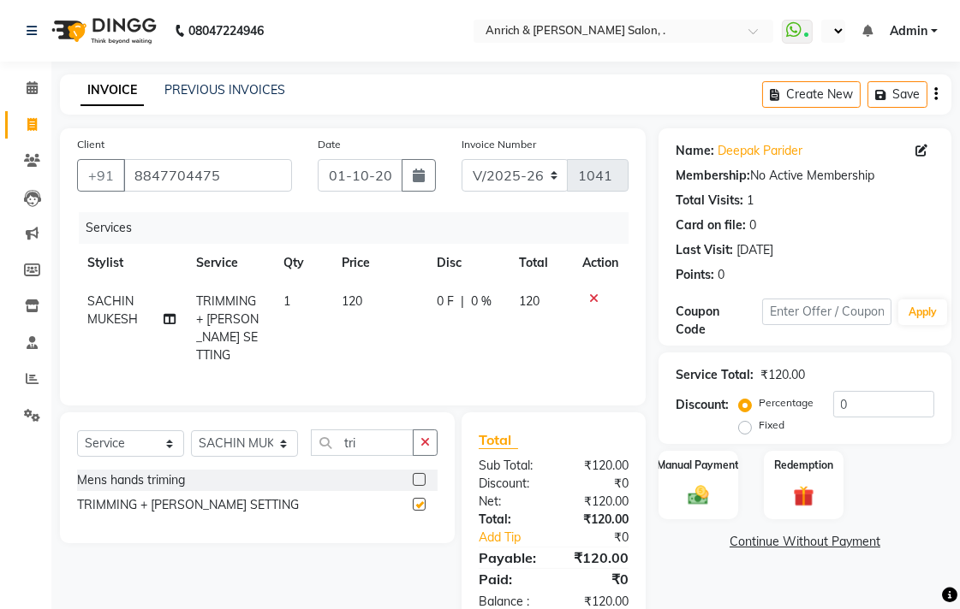
checkbox input "false"
click at [445, 303] on span "0 F" at bounding box center [445, 302] width 17 height 18
select select "58402"
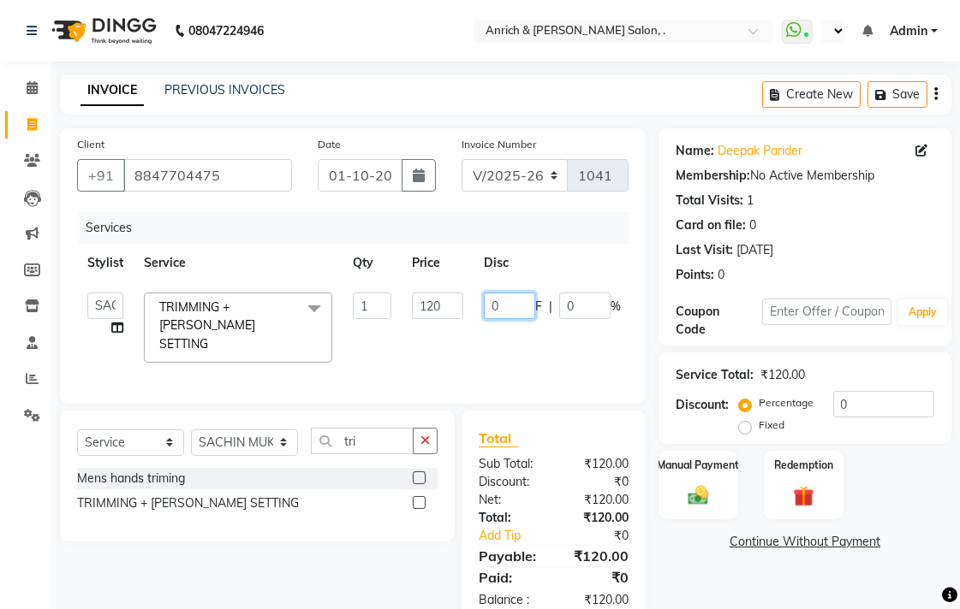
click at [518, 310] on input "0" at bounding box center [509, 306] width 51 height 27
type input "20"
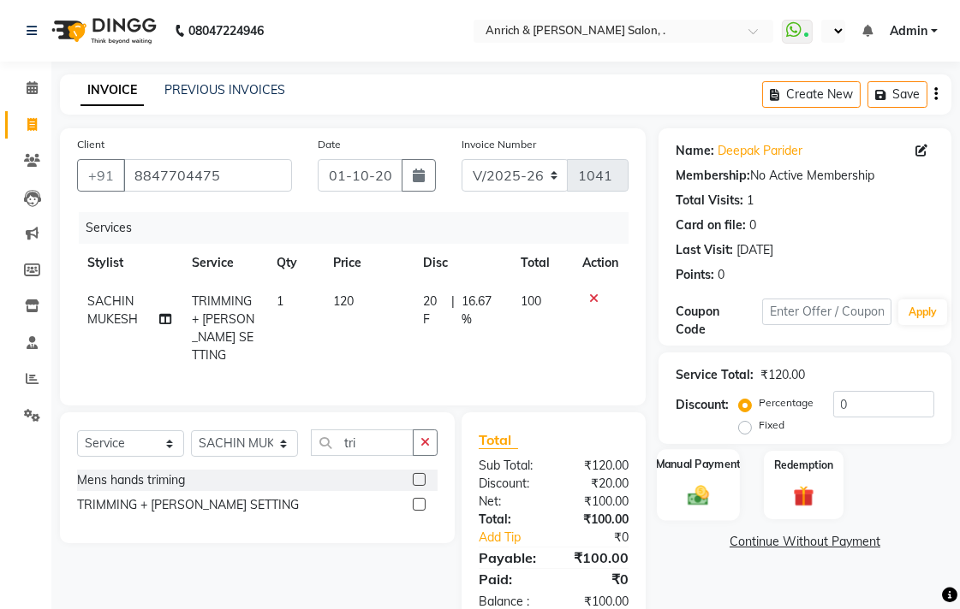
click at [692, 484] on img at bounding box center [698, 495] width 35 height 25
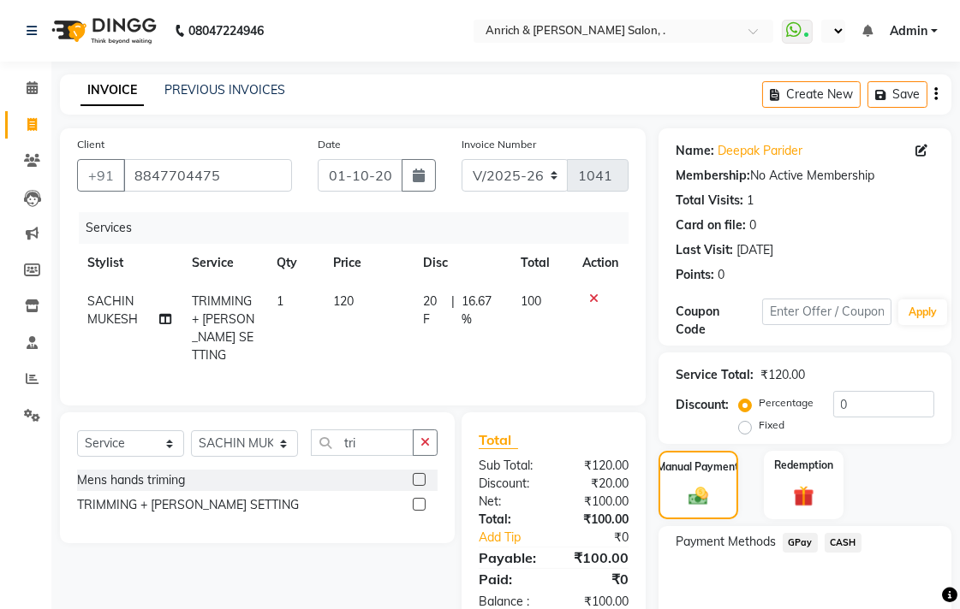
scroll to position [80, 0]
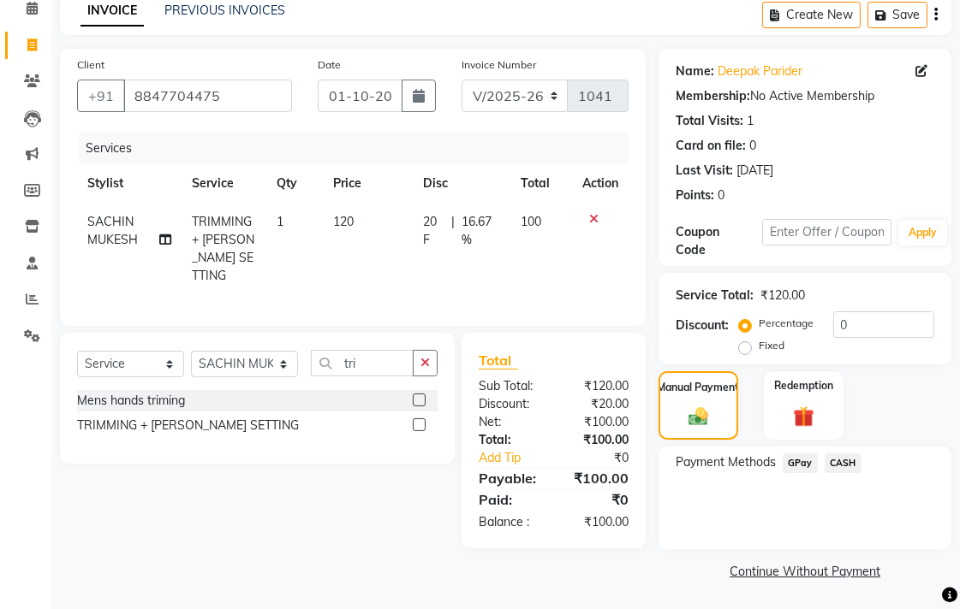
click at [832, 458] on span "CASH" at bounding box center [842, 464] width 37 height 20
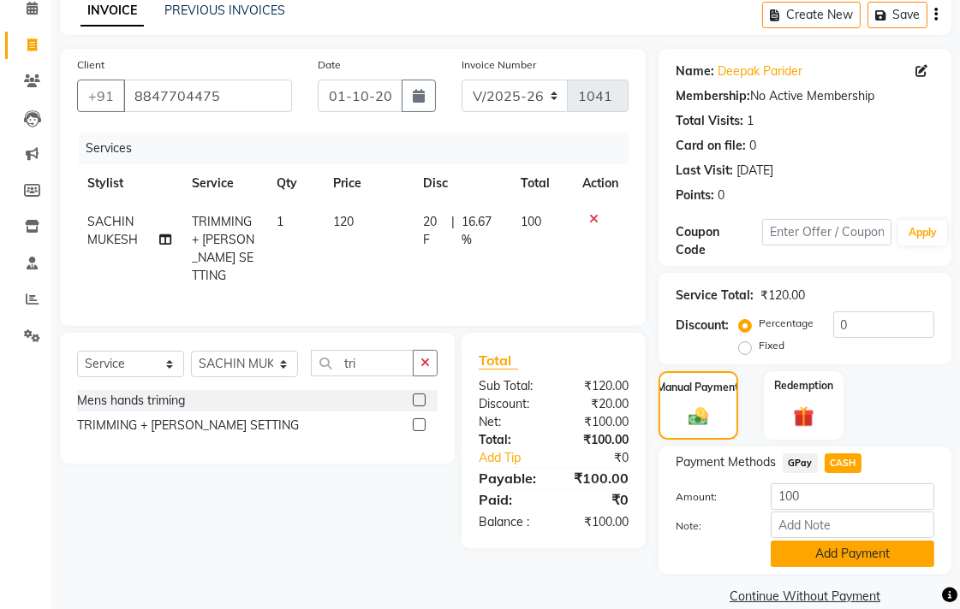
click at [829, 551] on button "Add Payment" at bounding box center [851, 554] width 163 height 27
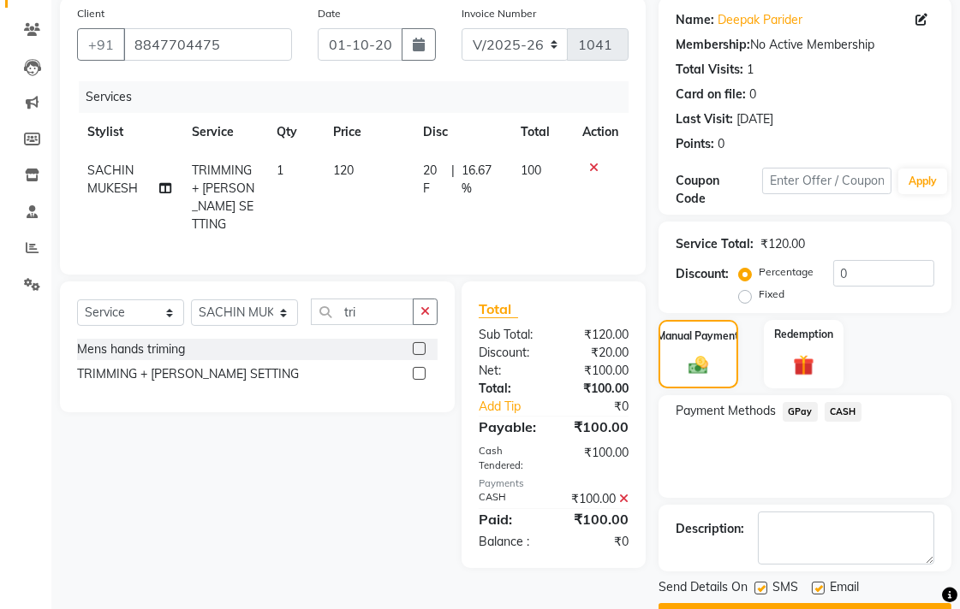
scroll to position [176, 0]
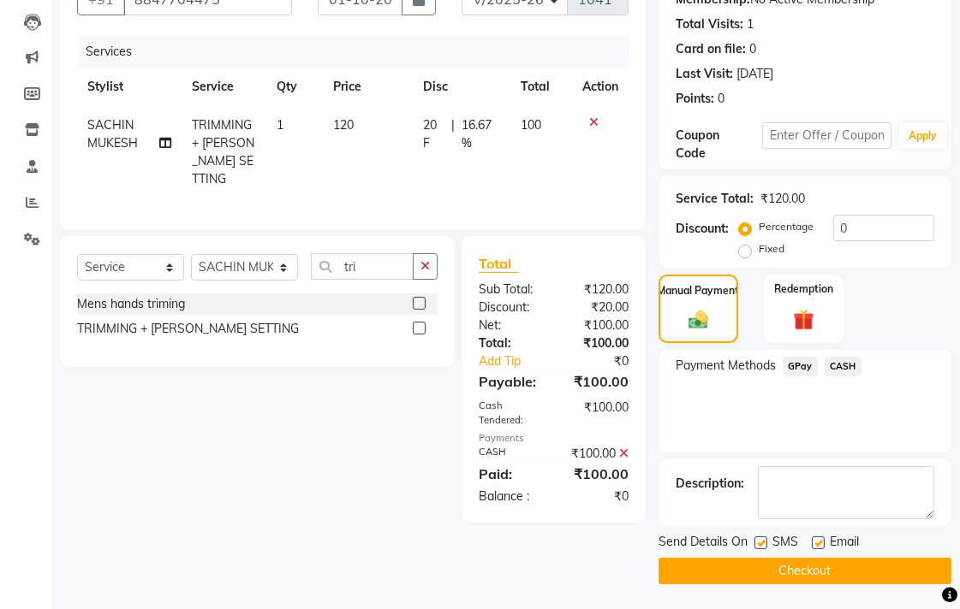
click at [816, 574] on button "Checkout" at bounding box center [804, 571] width 293 height 27
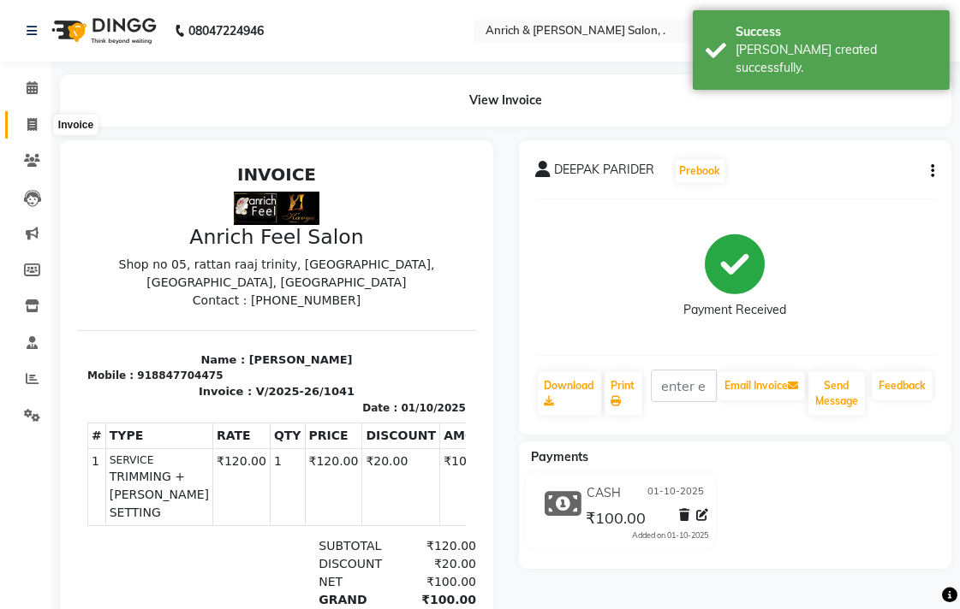
click at [37, 122] on span at bounding box center [32, 126] width 30 height 20
select select "5924"
select select "service"
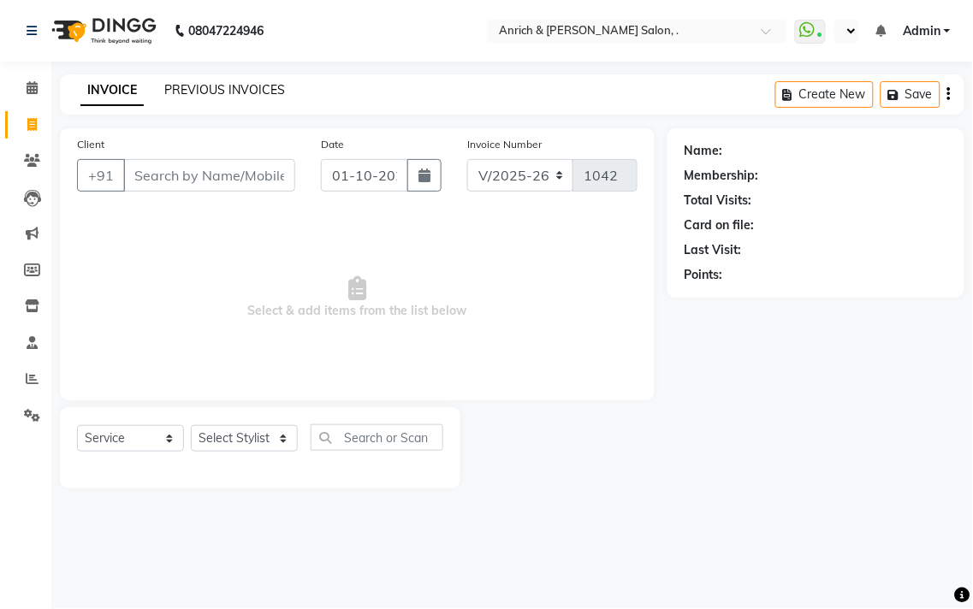
click at [225, 86] on link "PREVIOUS INVOICES" at bounding box center [224, 89] width 121 height 15
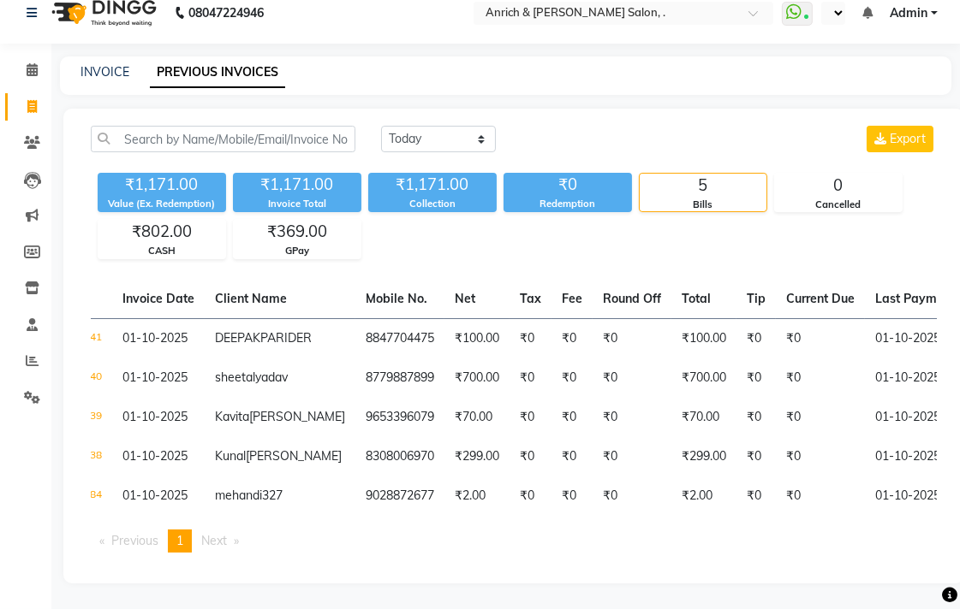
scroll to position [0, 66]
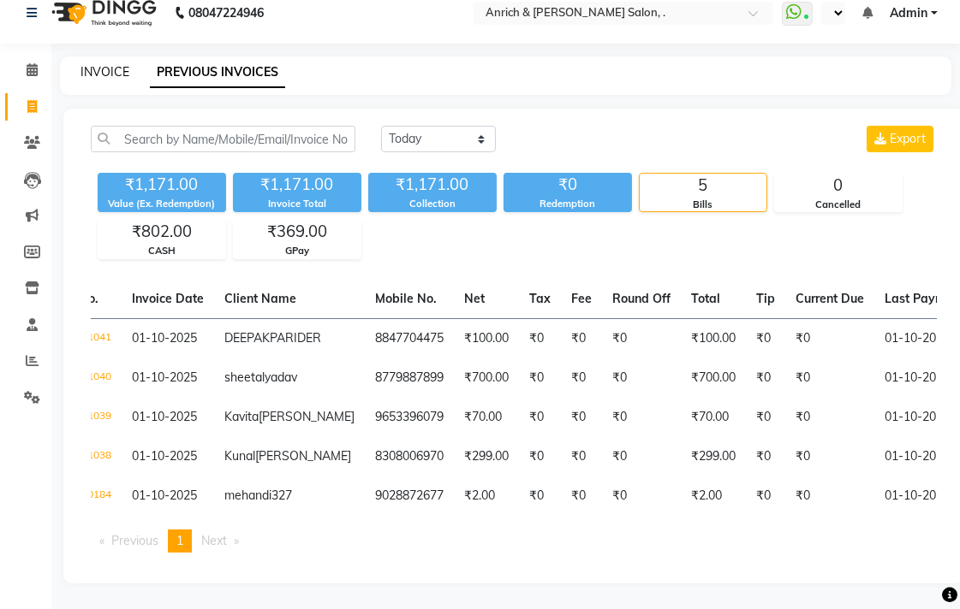
click at [100, 65] on link "INVOICE" at bounding box center [104, 71] width 49 height 15
select select "5924"
select select "service"
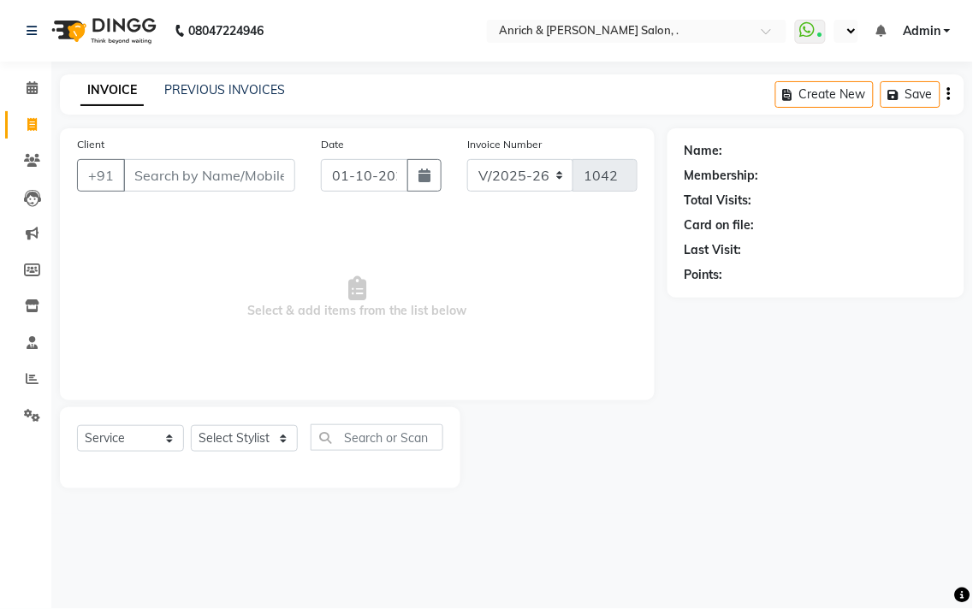
click at [189, 175] on input "Client" at bounding box center [209, 175] width 172 height 33
click at [216, 91] on link "PREVIOUS INVOICES" at bounding box center [224, 89] width 121 height 15
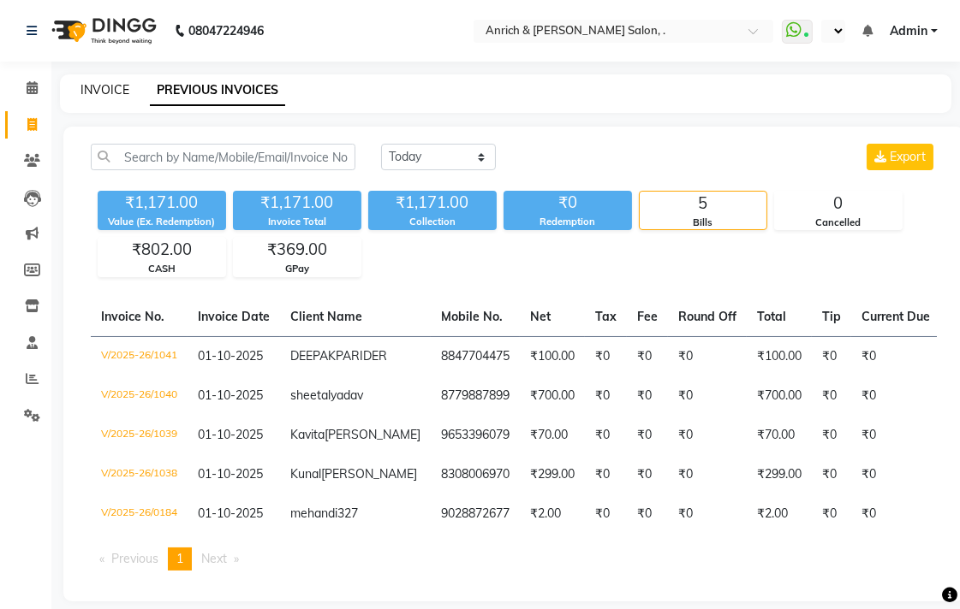
click at [112, 84] on link "INVOICE" at bounding box center [104, 89] width 49 height 15
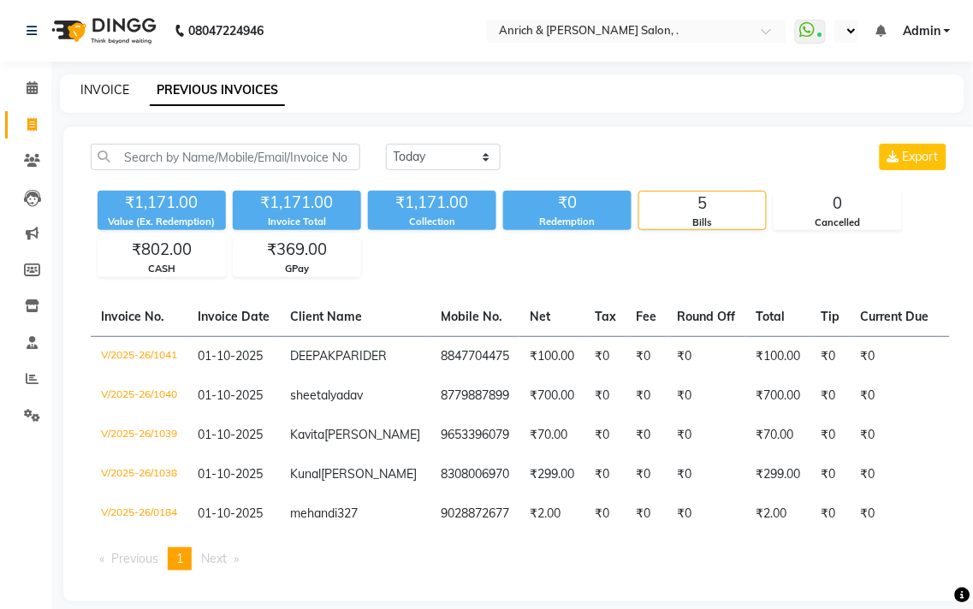
select select "5924"
select select "service"
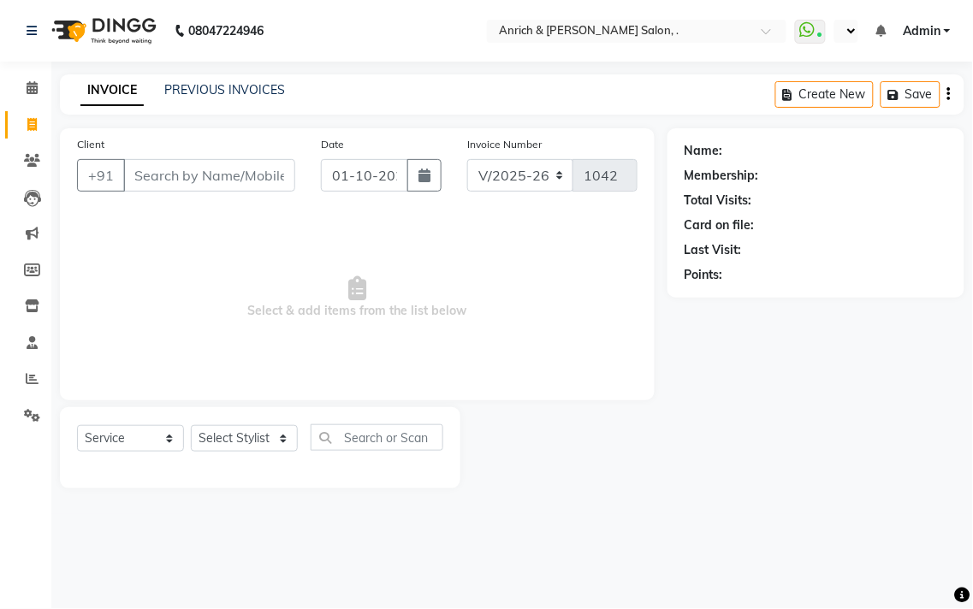
click at [181, 183] on input "Client" at bounding box center [209, 175] width 172 height 33
type input "8840770"
click at [207, 81] on div "PREVIOUS INVOICES" at bounding box center [224, 90] width 121 height 18
click at [211, 92] on link "PREVIOUS INVOICES" at bounding box center [224, 89] width 121 height 15
click at [218, 88] on link "PREVIOUS INVOICES" at bounding box center [224, 89] width 121 height 15
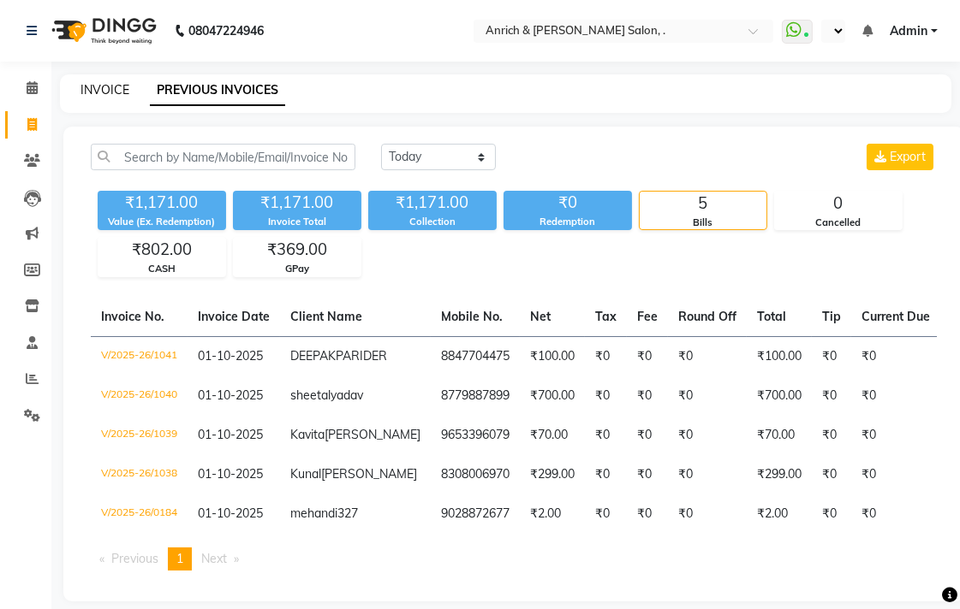
click at [111, 88] on link "INVOICE" at bounding box center [104, 89] width 49 height 15
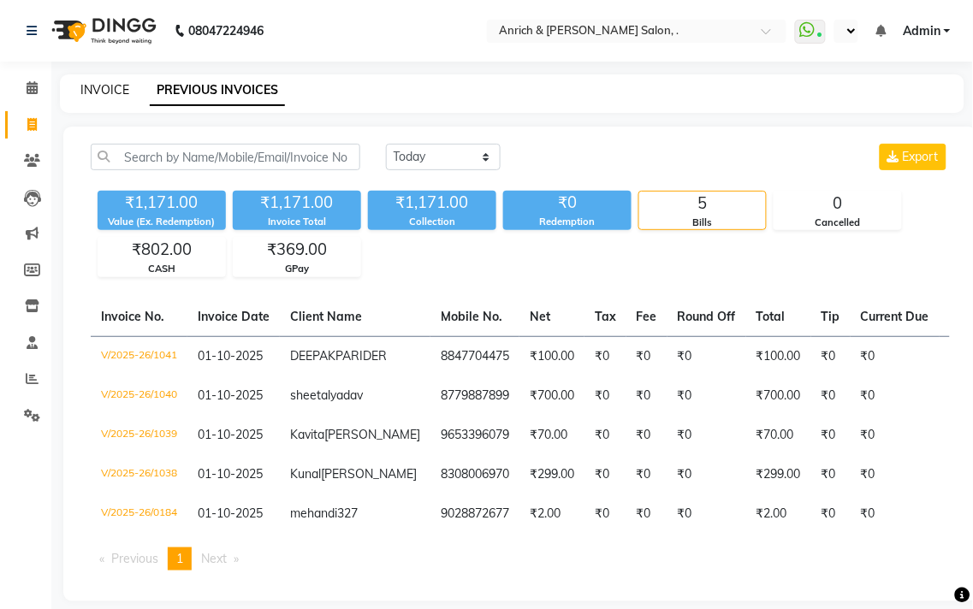
select select "5924"
select select "service"
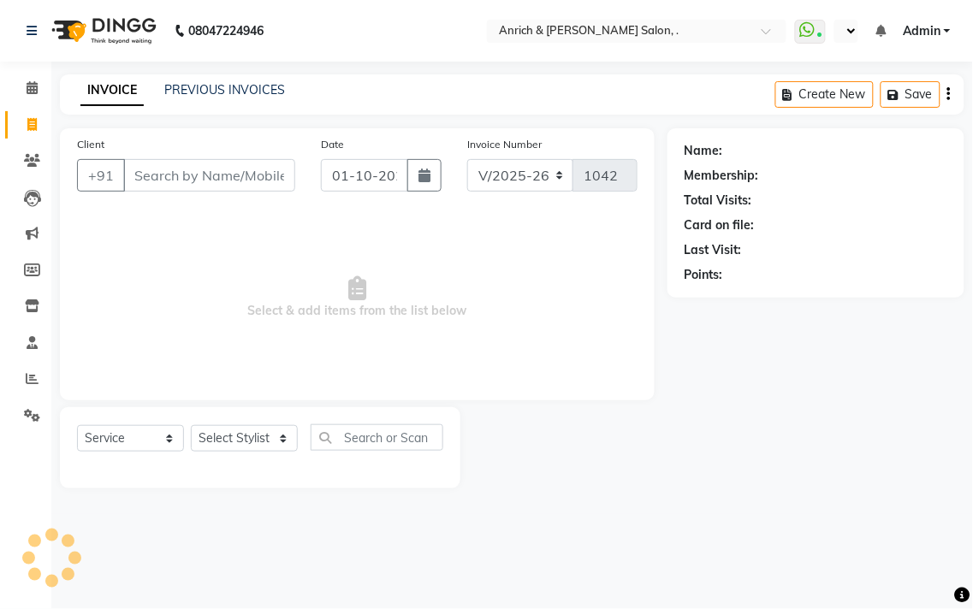
click at [210, 174] on input "Client" at bounding box center [209, 175] width 172 height 33
click at [237, 82] on link "PREVIOUS INVOICES" at bounding box center [224, 89] width 121 height 15
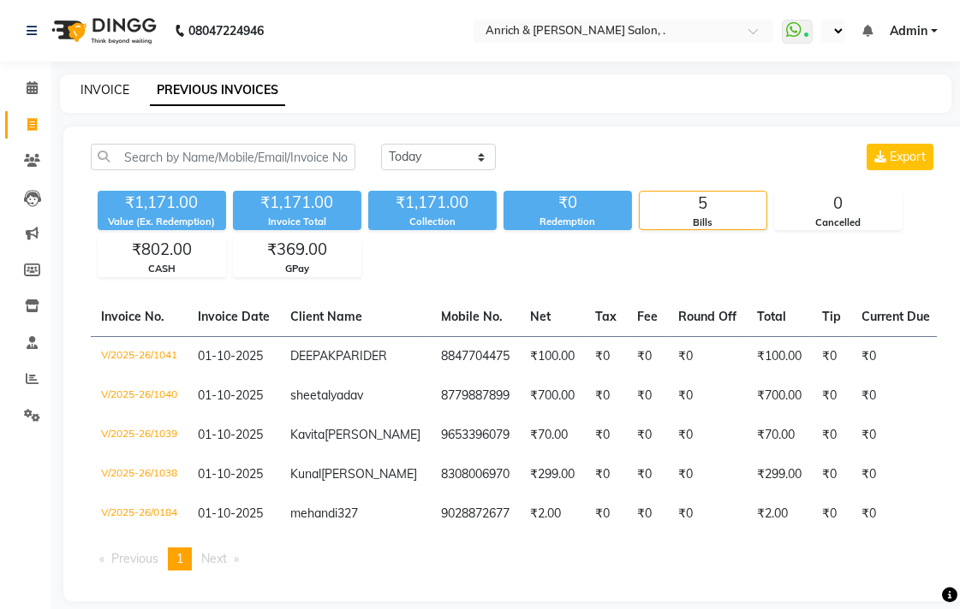
click at [106, 86] on link "INVOICE" at bounding box center [104, 89] width 49 height 15
select select "5924"
select select "service"
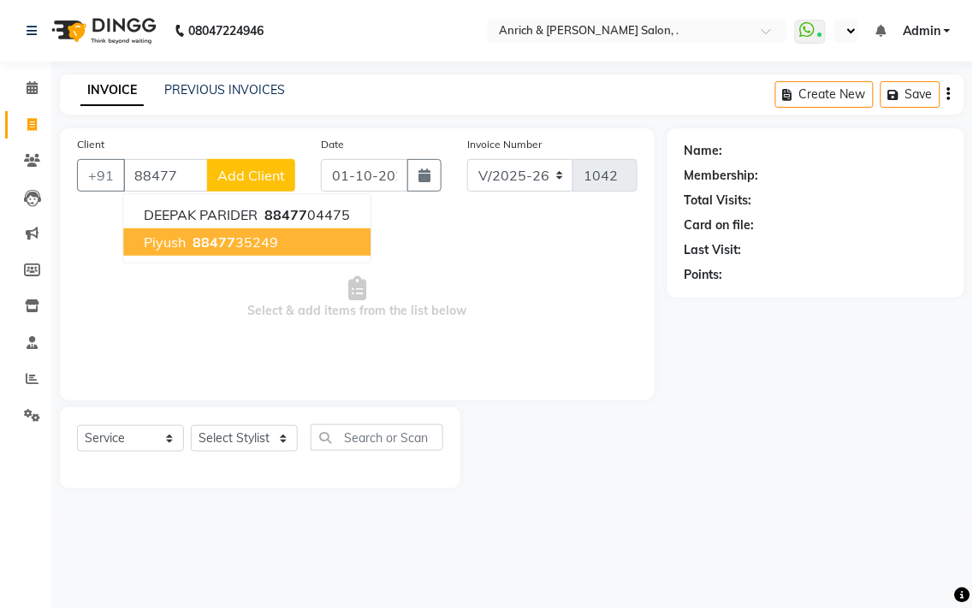
click at [249, 248] on ngb-highlight "88477 35249" at bounding box center [233, 242] width 89 height 17
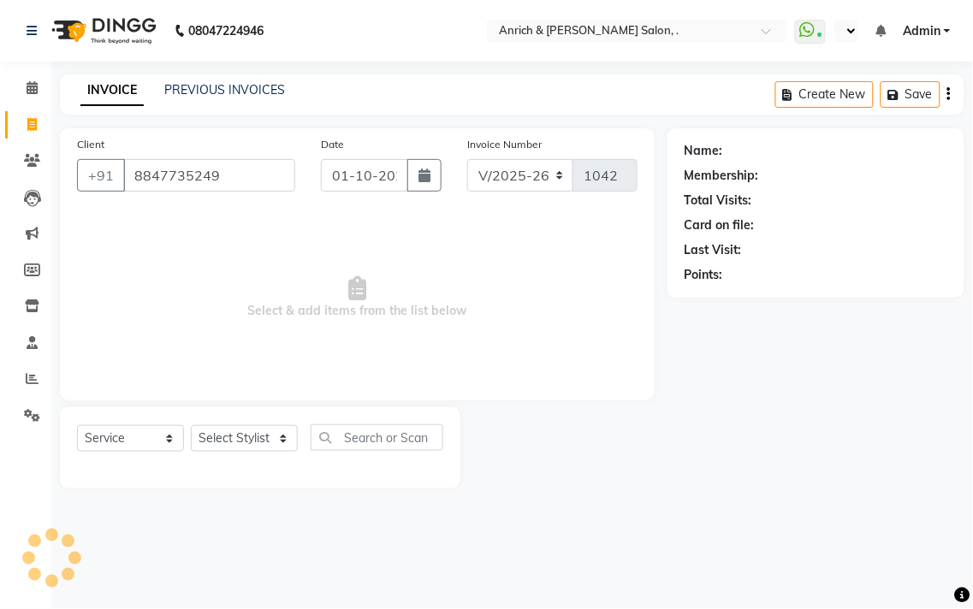
type input "8847735249"
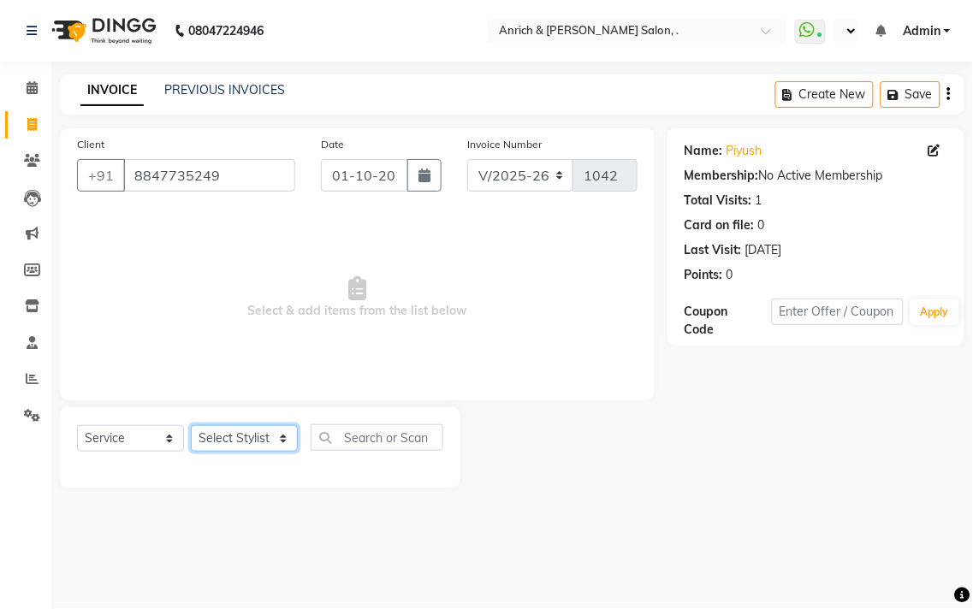
click at [269, 430] on select "Select Stylist Akansha Singh Aparna borate GEETA ANIL KUMAR BOYIRI Kavita SACHI…" at bounding box center [244, 438] width 107 height 27
select select "58402"
click at [191, 426] on select "Select Stylist Akansha Singh Aparna borate GEETA ANIL KUMAR BOYIRI Kavita SACHI…" at bounding box center [244, 438] width 107 height 27
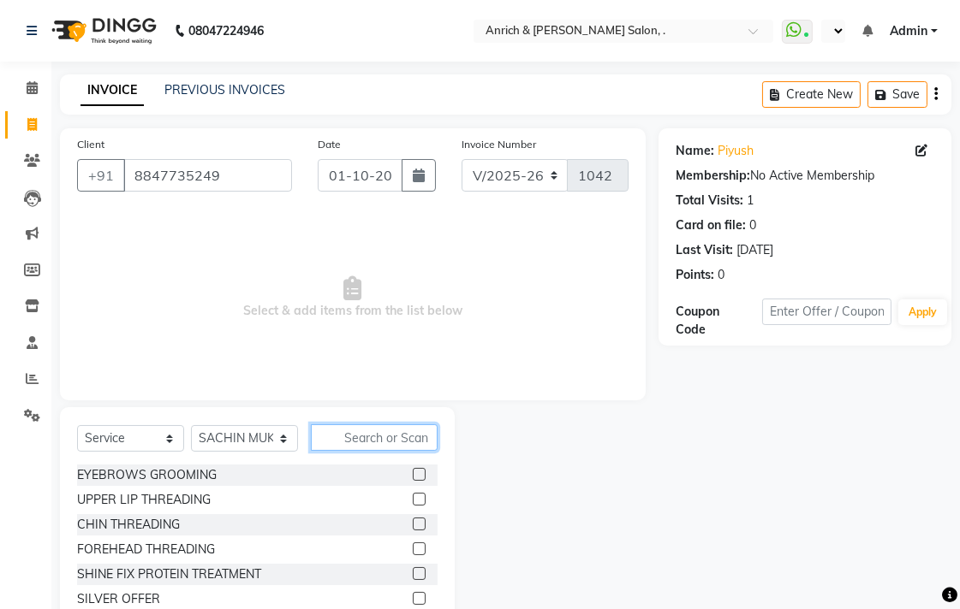
click at [386, 434] on input "text" at bounding box center [374, 438] width 127 height 27
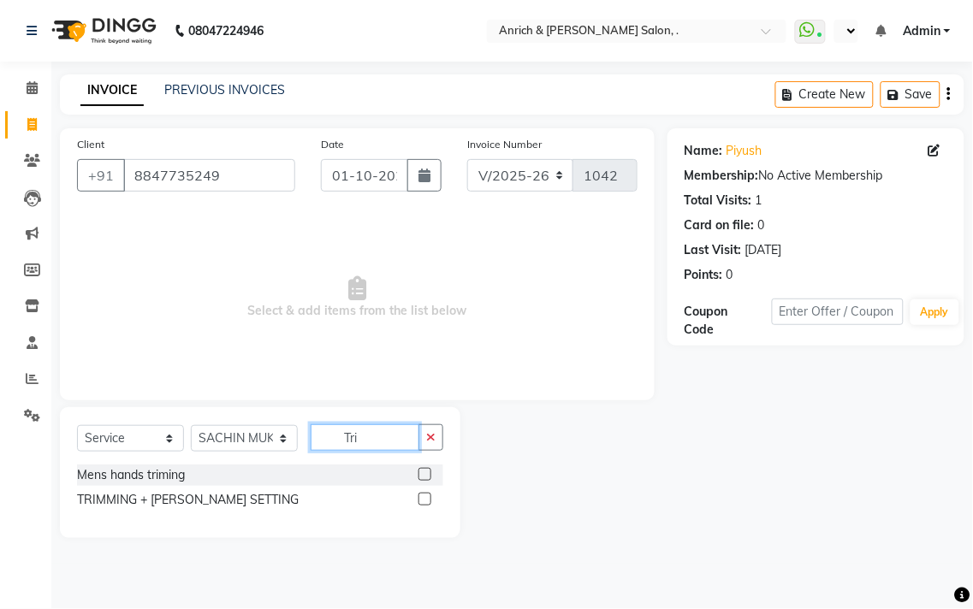
type input "Tri"
click at [426, 497] on label at bounding box center [425, 499] width 13 height 13
click at [426, 497] on input "checkbox" at bounding box center [424, 500] width 11 height 11
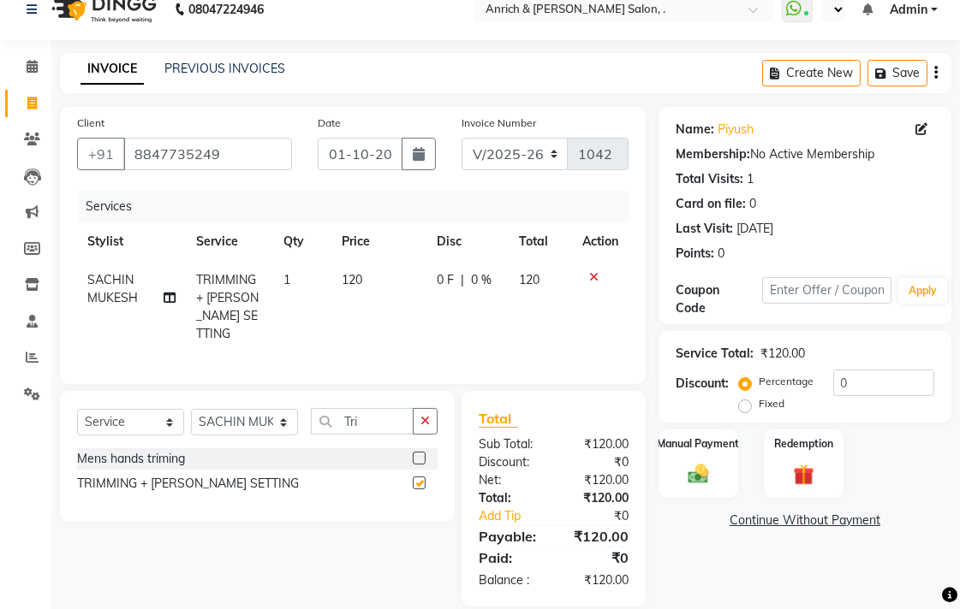
checkbox input "false"
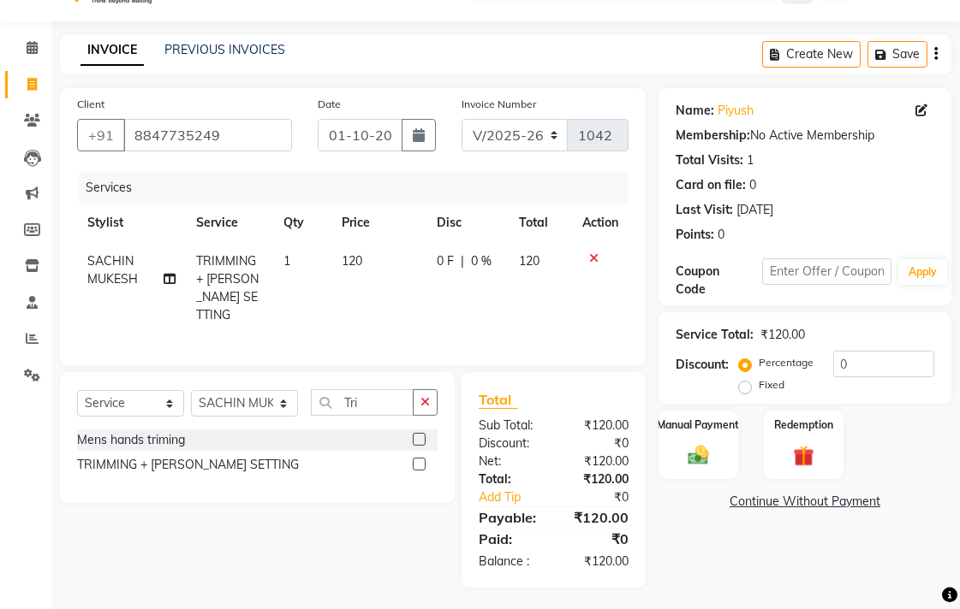
click at [451, 259] on span "0 F" at bounding box center [445, 262] width 17 height 18
select select "58402"
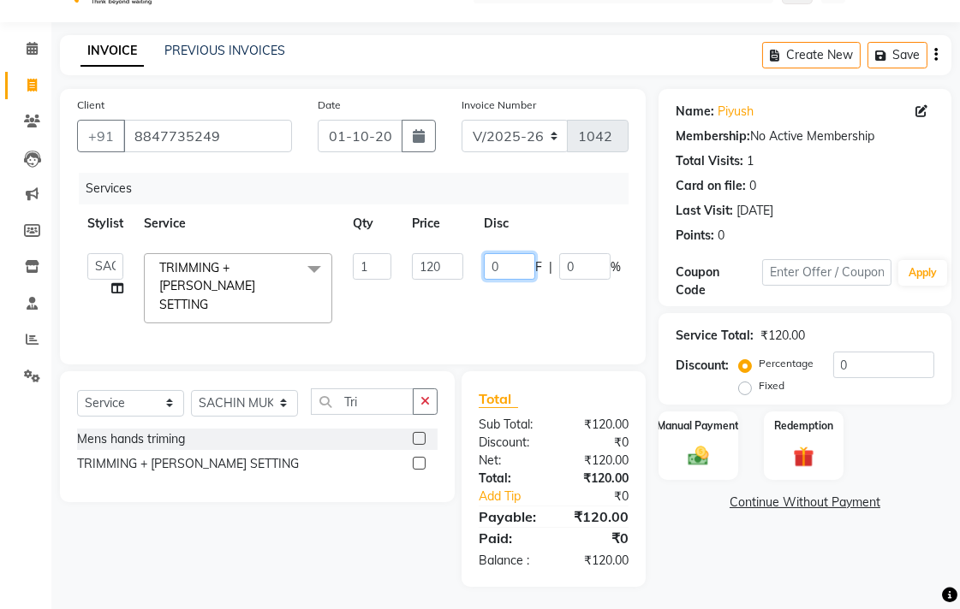
click at [503, 261] on input "0" at bounding box center [509, 266] width 51 height 27
type input "20"
click at [688, 460] on img at bounding box center [698, 455] width 35 height 25
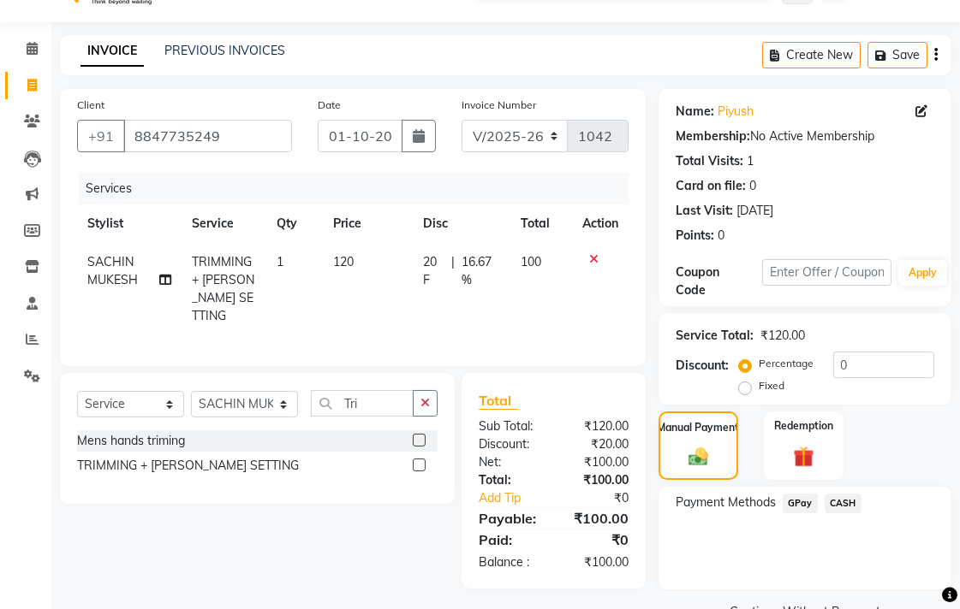
click at [841, 501] on span "CASH" at bounding box center [842, 504] width 37 height 20
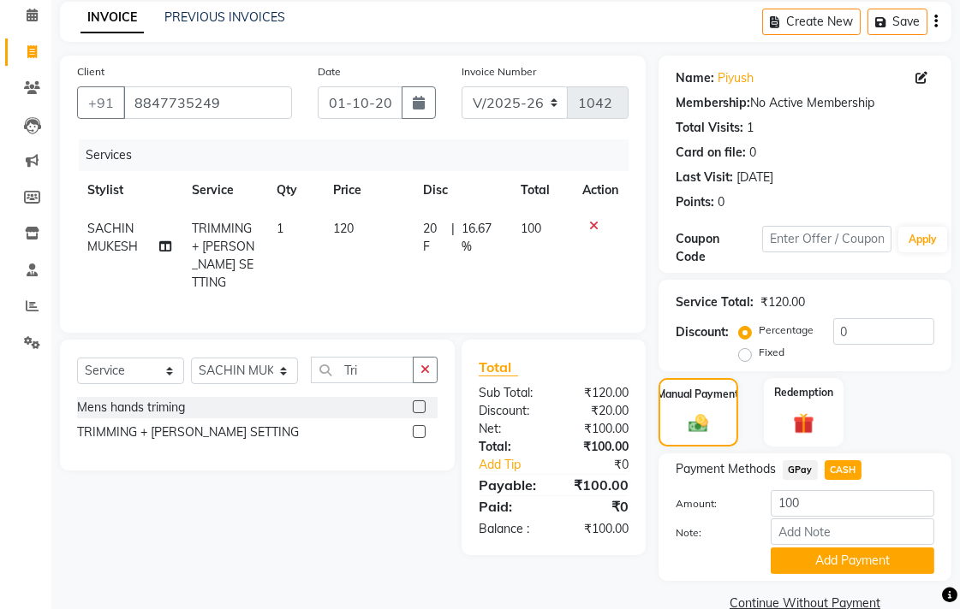
scroll to position [105, 0]
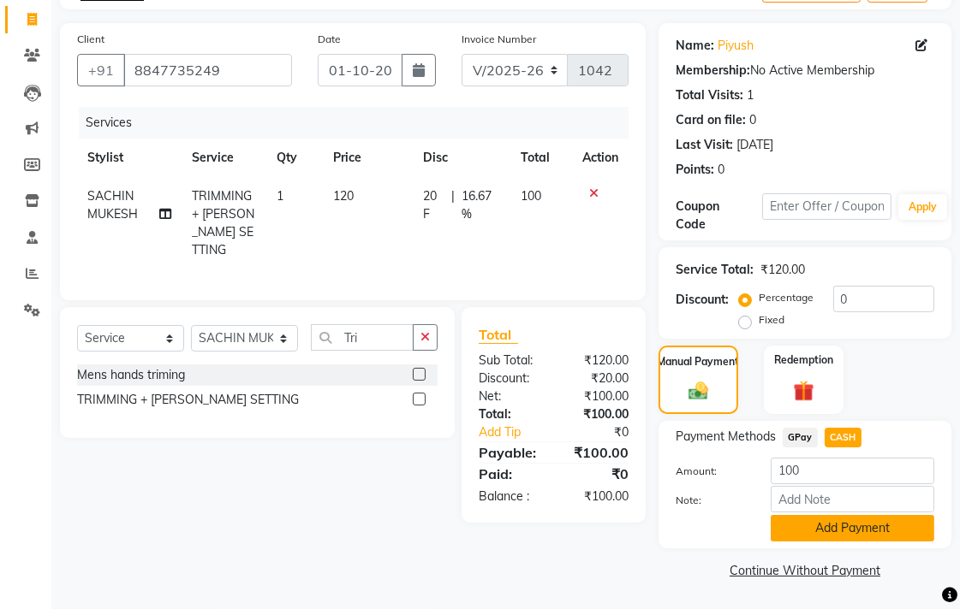
click at [824, 532] on button "Add Payment" at bounding box center [851, 528] width 163 height 27
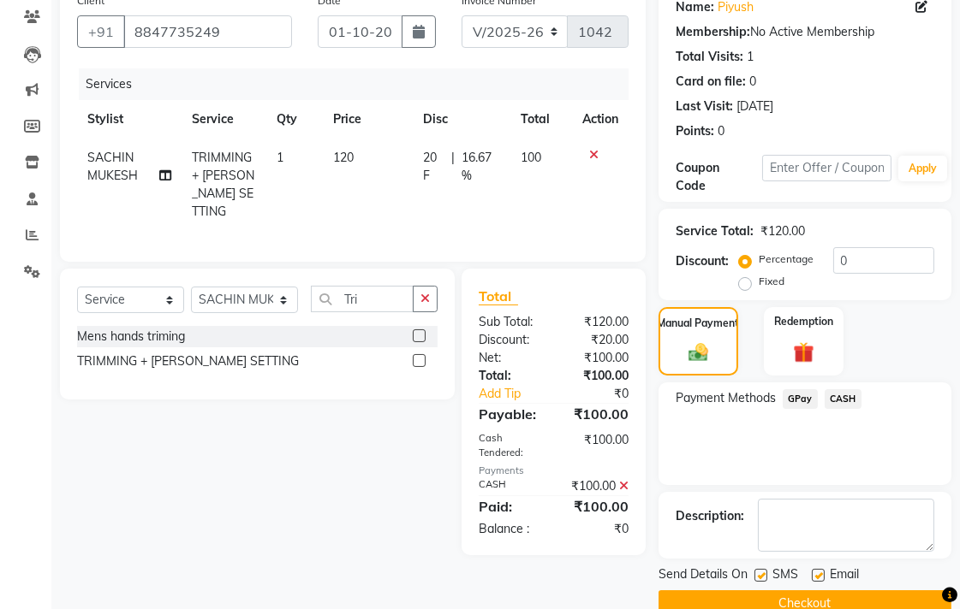
scroll to position [176, 0]
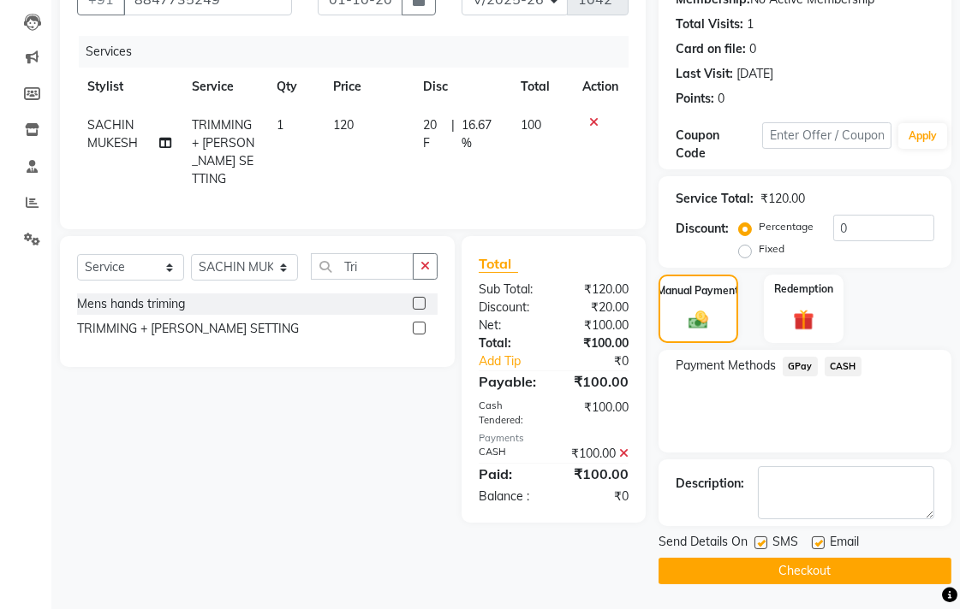
click at [798, 571] on button "Checkout" at bounding box center [804, 571] width 293 height 27
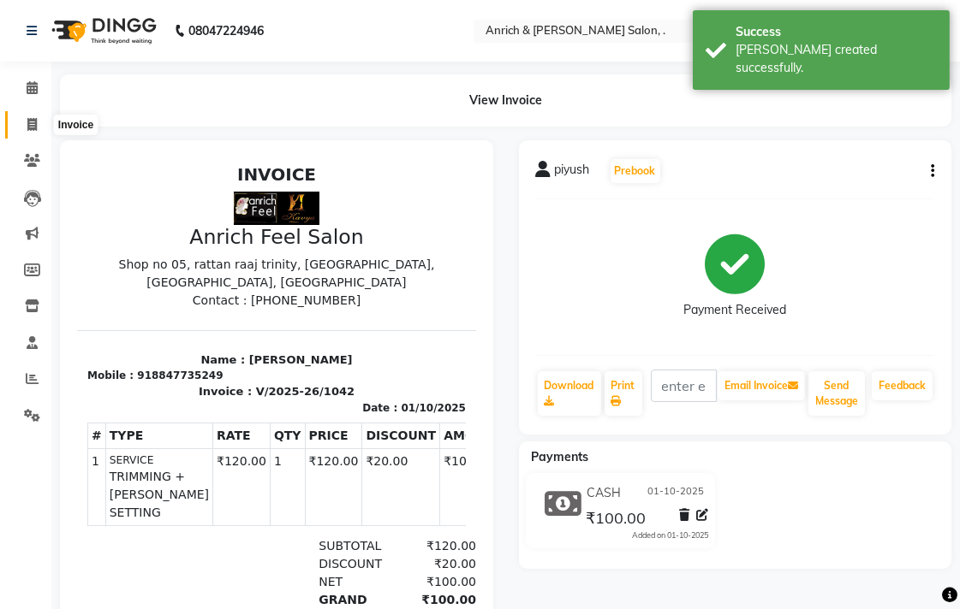
click at [30, 126] on icon at bounding box center [31, 124] width 9 height 13
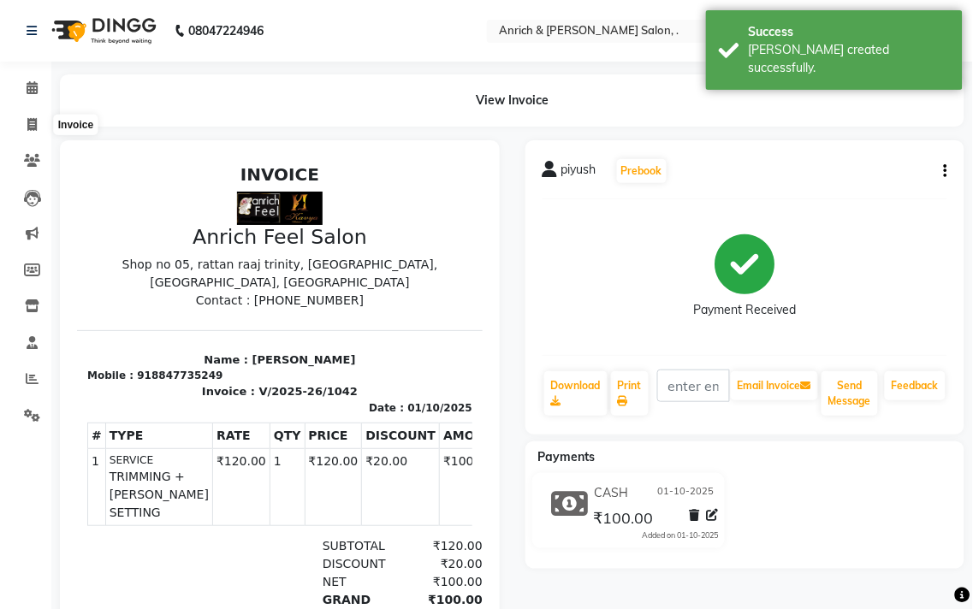
select select "5924"
select select "service"
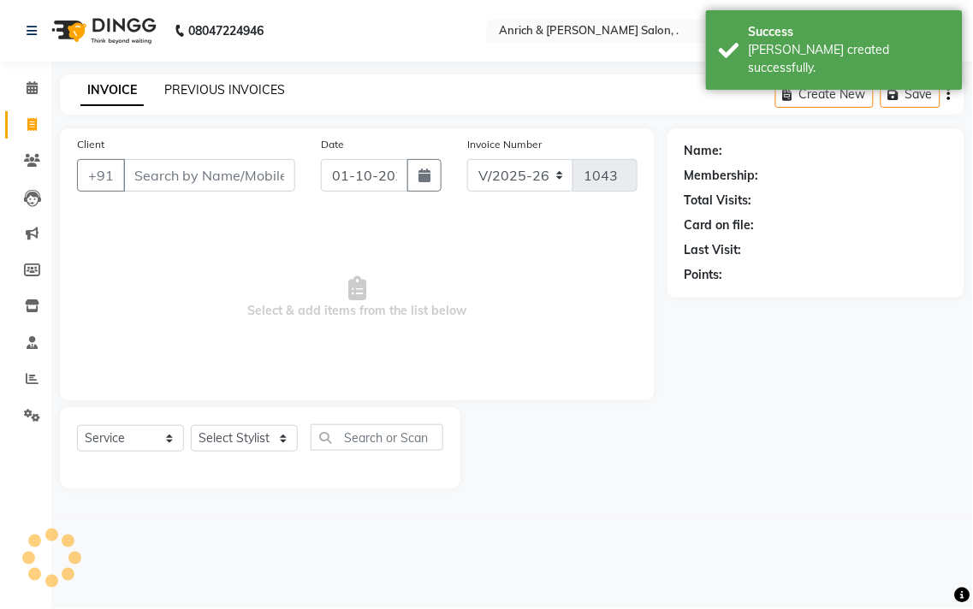
click at [237, 79] on div "INVOICE PREVIOUS INVOICES Create New Save" at bounding box center [512, 94] width 905 height 40
click at [237, 84] on link "PREVIOUS INVOICES" at bounding box center [224, 89] width 121 height 15
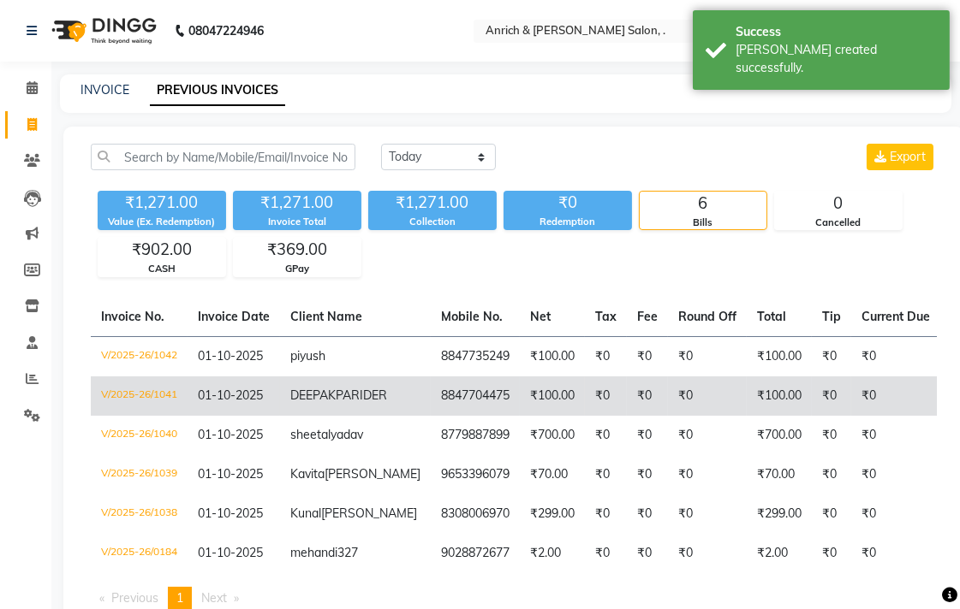
click at [520, 391] on td "₹100.00" at bounding box center [552, 396] width 65 height 39
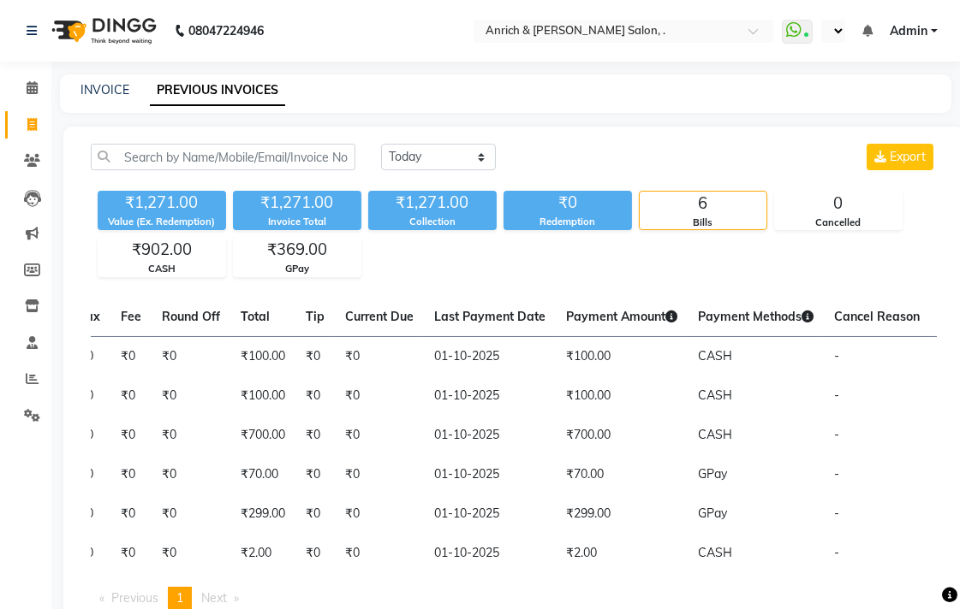
click at [27, 118] on icon at bounding box center [31, 124] width 9 height 13
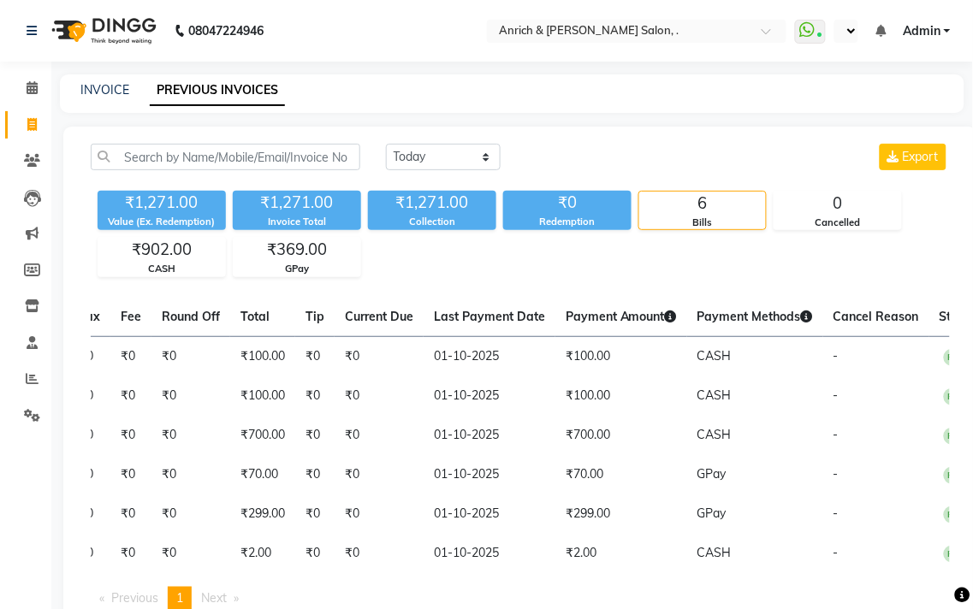
select select "5924"
select select "service"
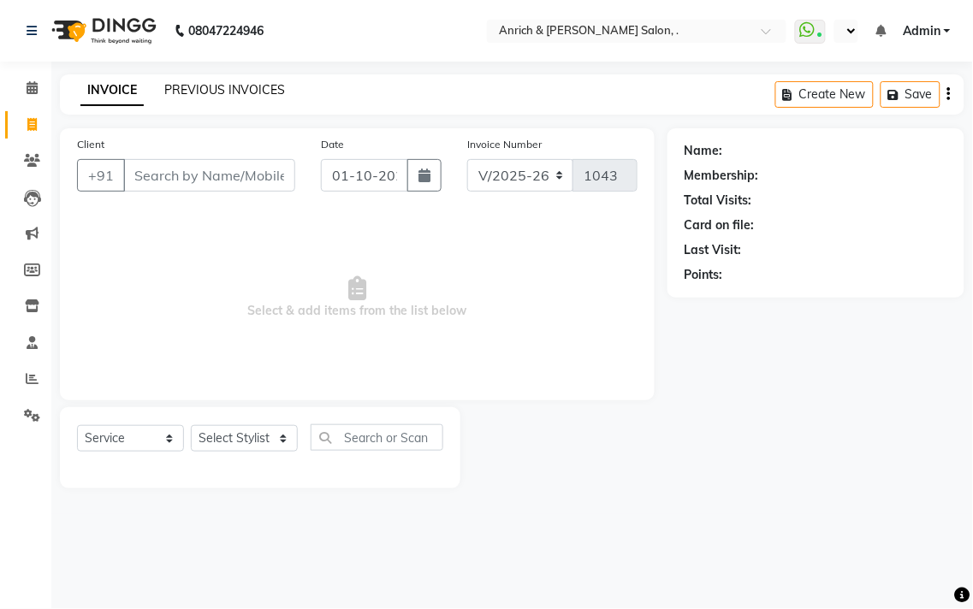
click at [233, 87] on link "PREVIOUS INVOICES" at bounding box center [224, 89] width 121 height 15
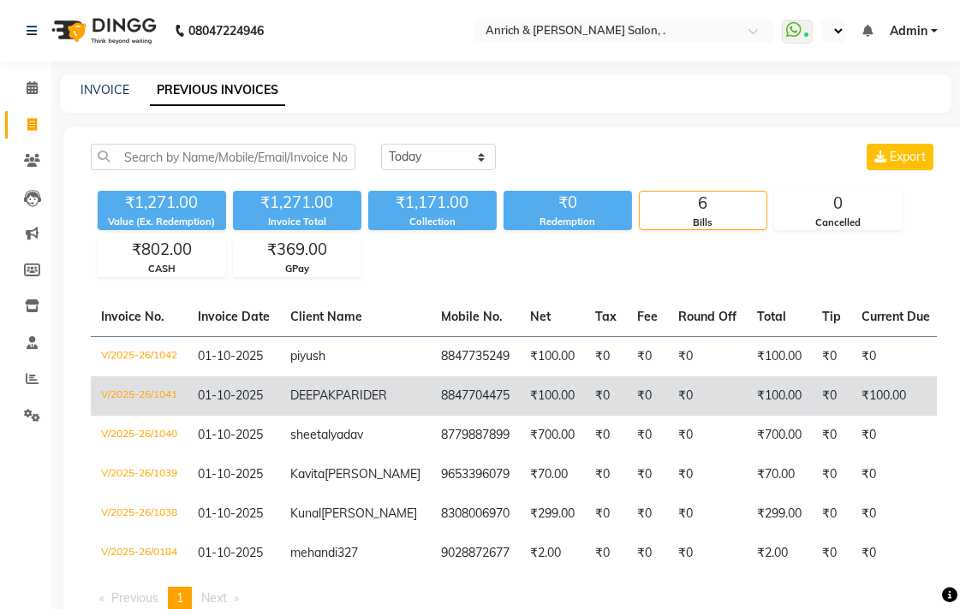
click at [431, 396] on td "8847704475" at bounding box center [475, 396] width 89 height 39
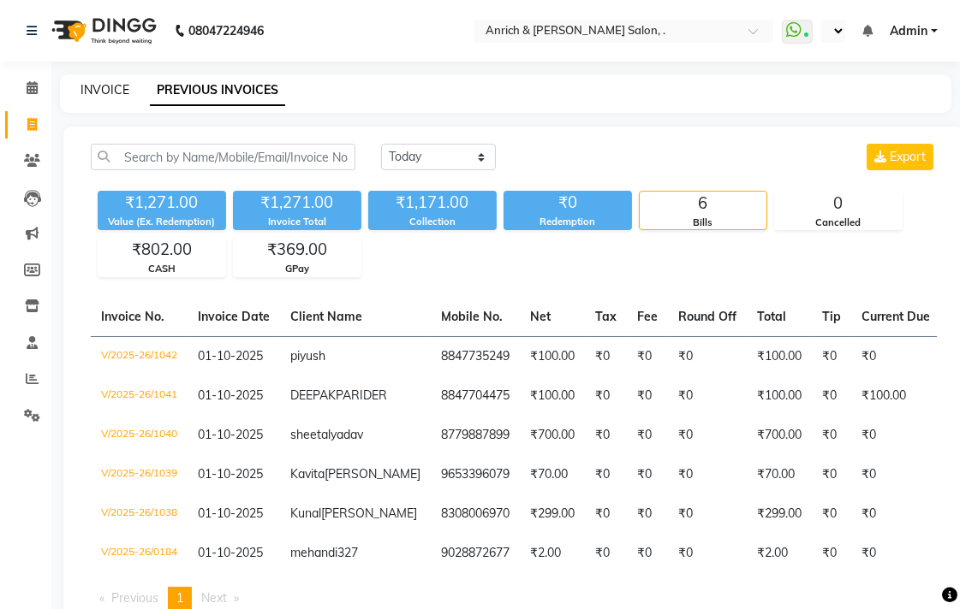
click at [103, 91] on link "INVOICE" at bounding box center [104, 89] width 49 height 15
select select "service"
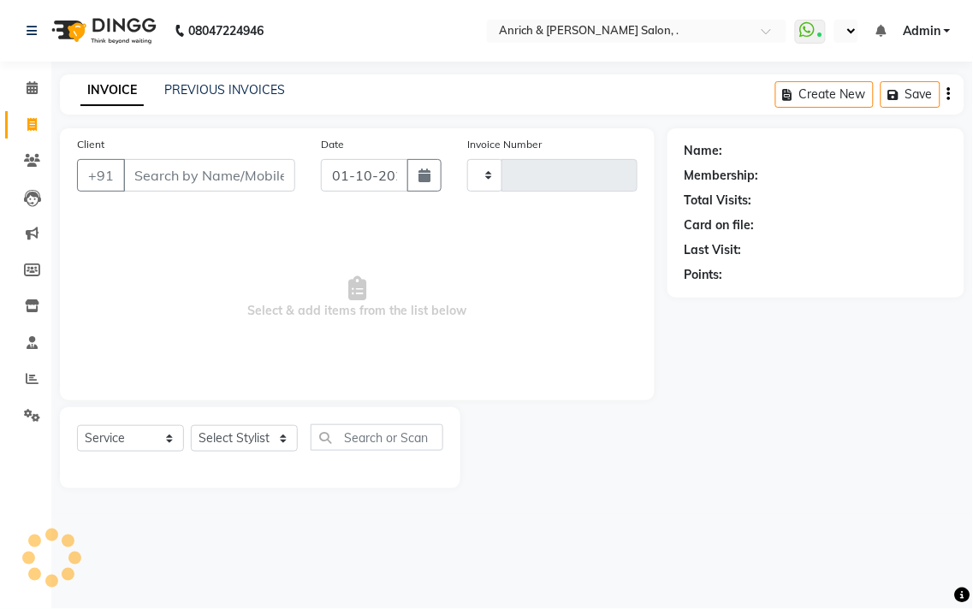
type input "1043"
select select "5924"
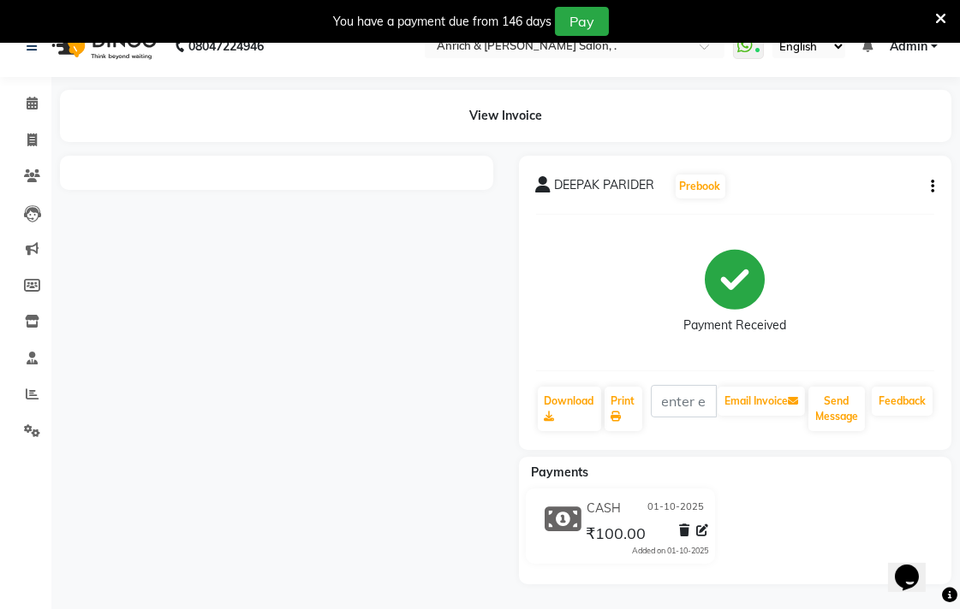
scroll to position [43, 0]
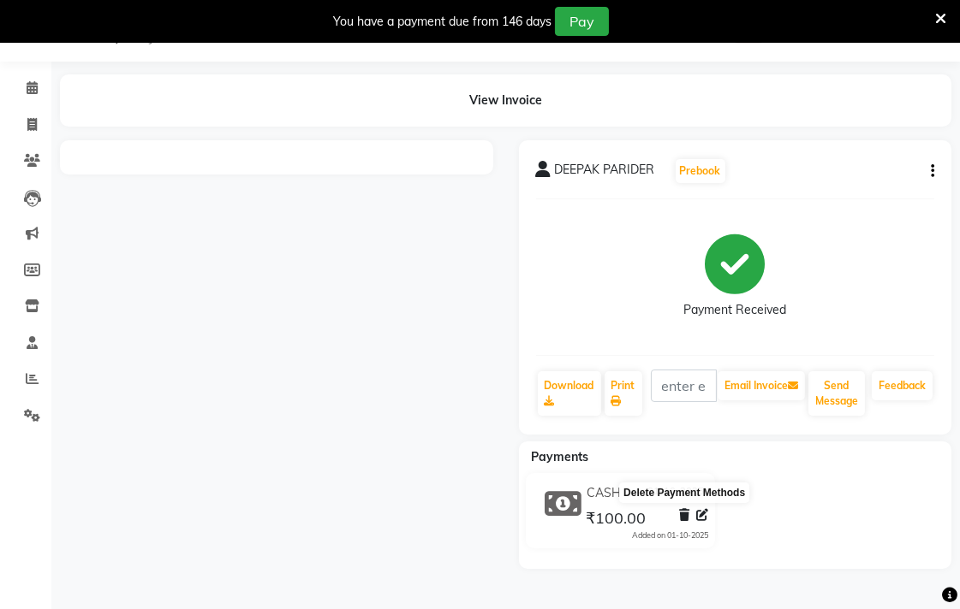
click at [685, 517] on icon at bounding box center [684, 515] width 10 height 12
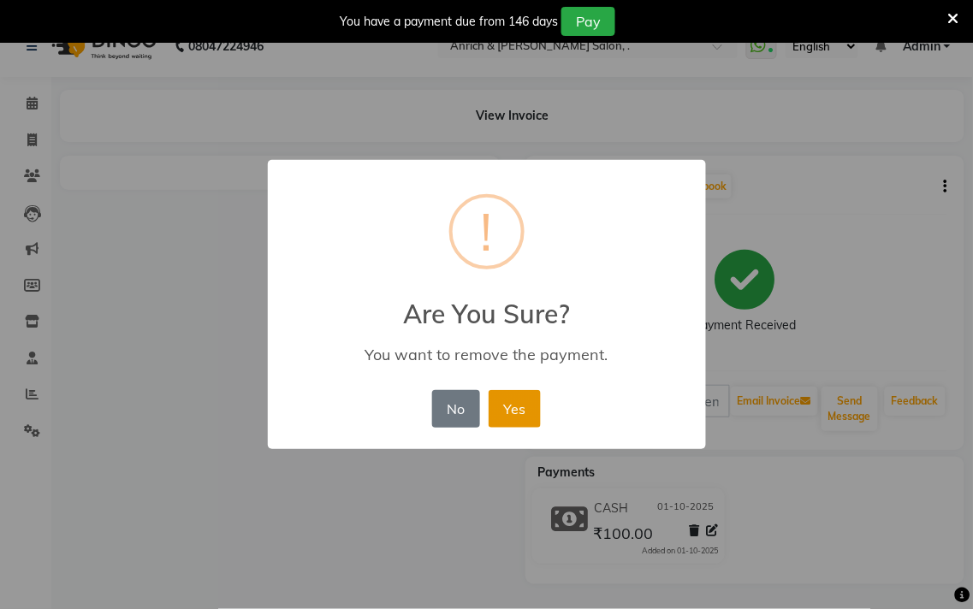
click at [528, 414] on button "Yes" at bounding box center [515, 409] width 52 height 38
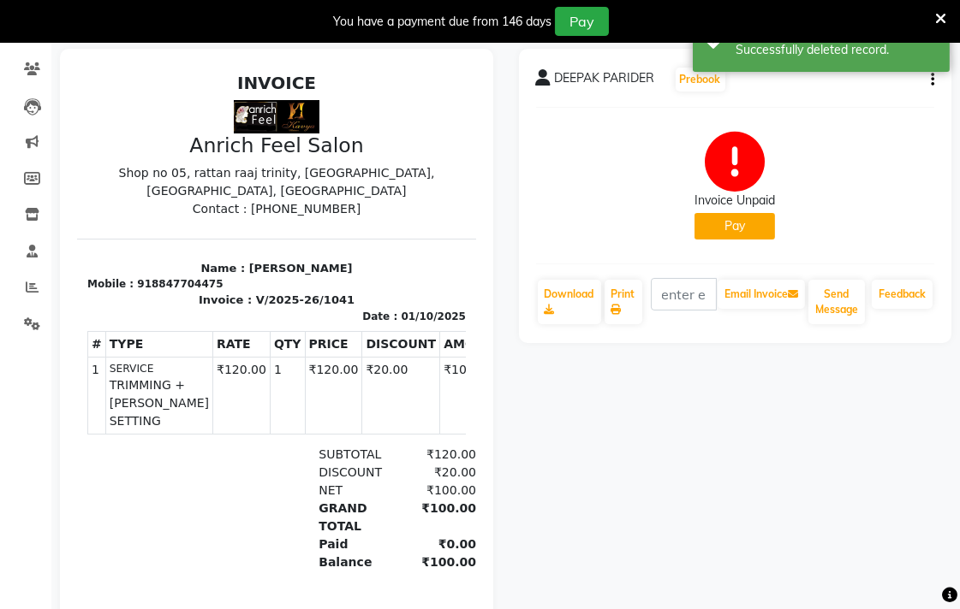
scroll to position [0, 0]
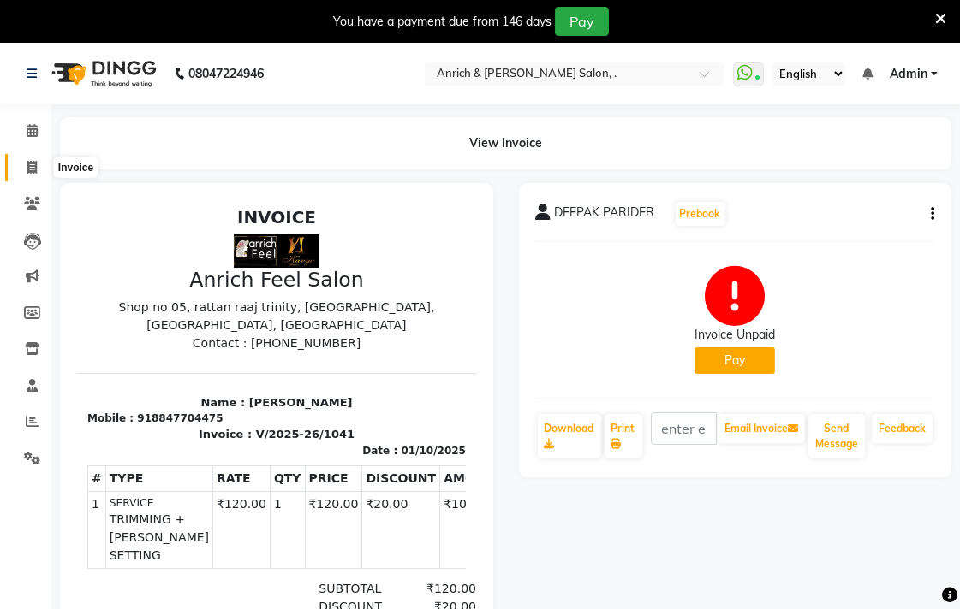
click at [31, 174] on icon at bounding box center [31, 167] width 9 height 13
select select "5924"
select select "service"
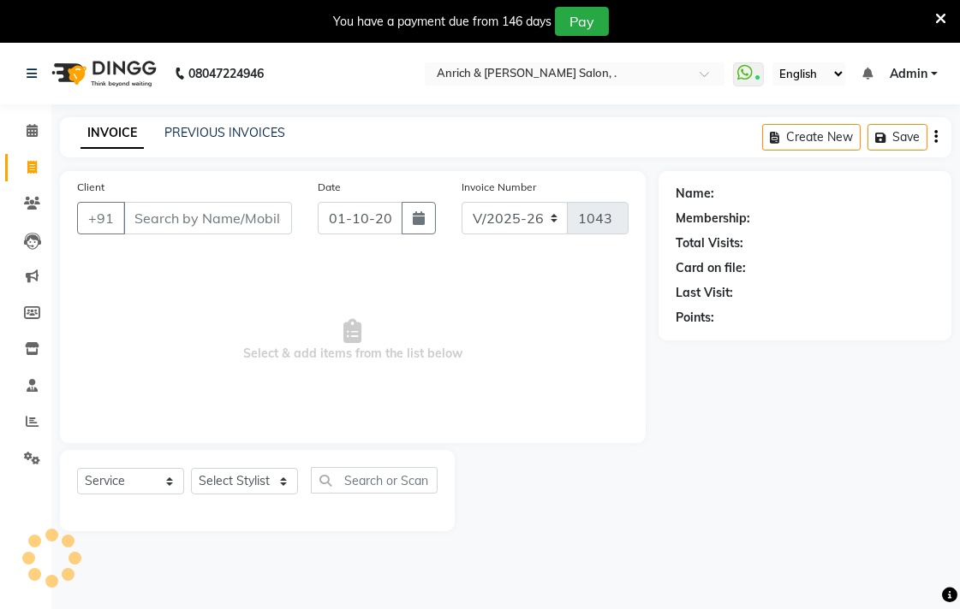
scroll to position [43, 0]
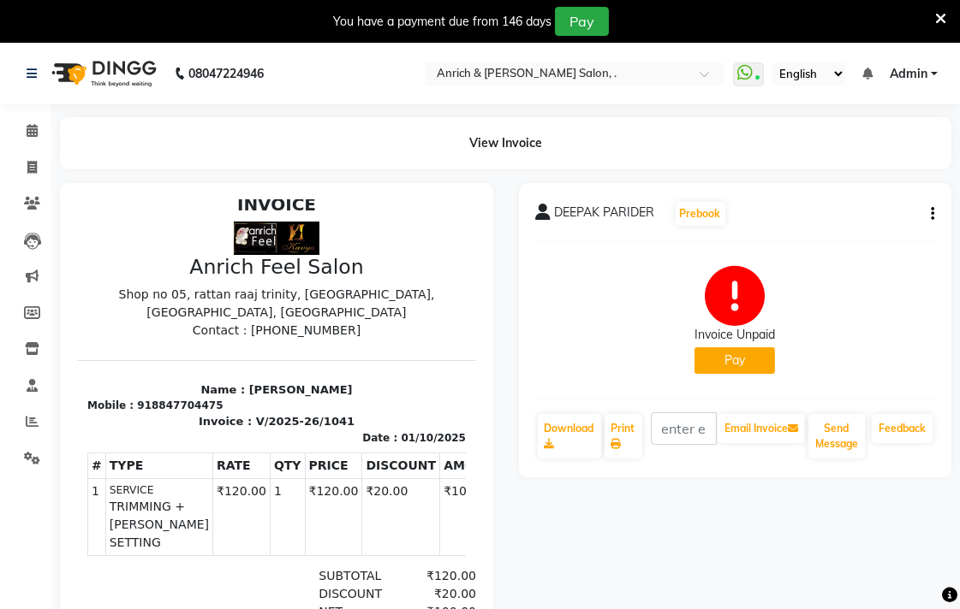
click at [934, 214] on div "DEEPAK PARIDER Prebook Invoice Unpaid Pay Download Print Email Invoice Send Mes…" at bounding box center [735, 330] width 433 height 294
click at [931, 214] on icon "button" at bounding box center [931, 214] width 3 height 1
click at [866, 173] on div "Cancel Invoice" at bounding box center [846, 171] width 117 height 21
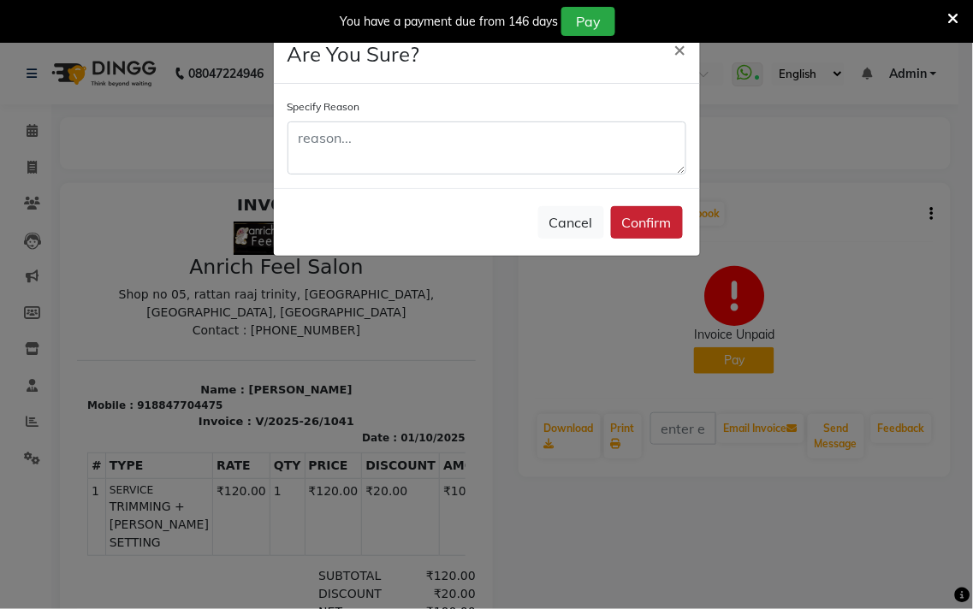
click at [665, 229] on button "Confirm" at bounding box center [647, 222] width 72 height 33
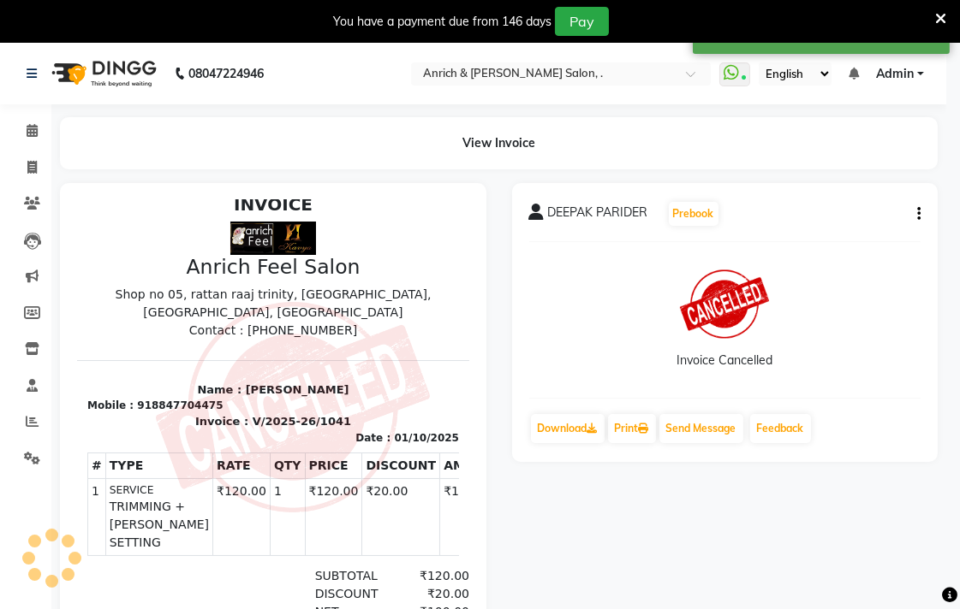
scroll to position [13, 0]
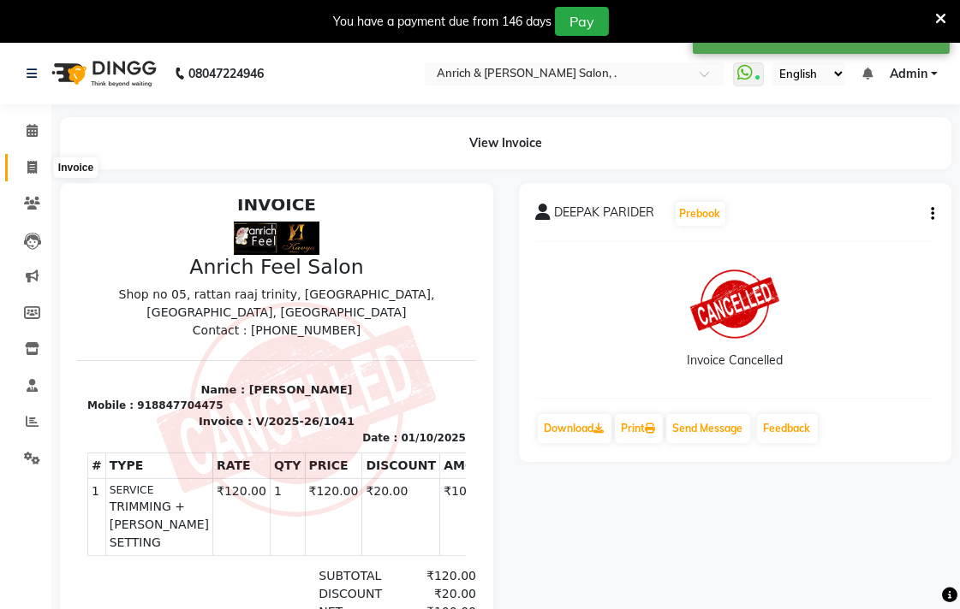
click at [19, 169] on span at bounding box center [32, 168] width 30 height 20
select select "service"
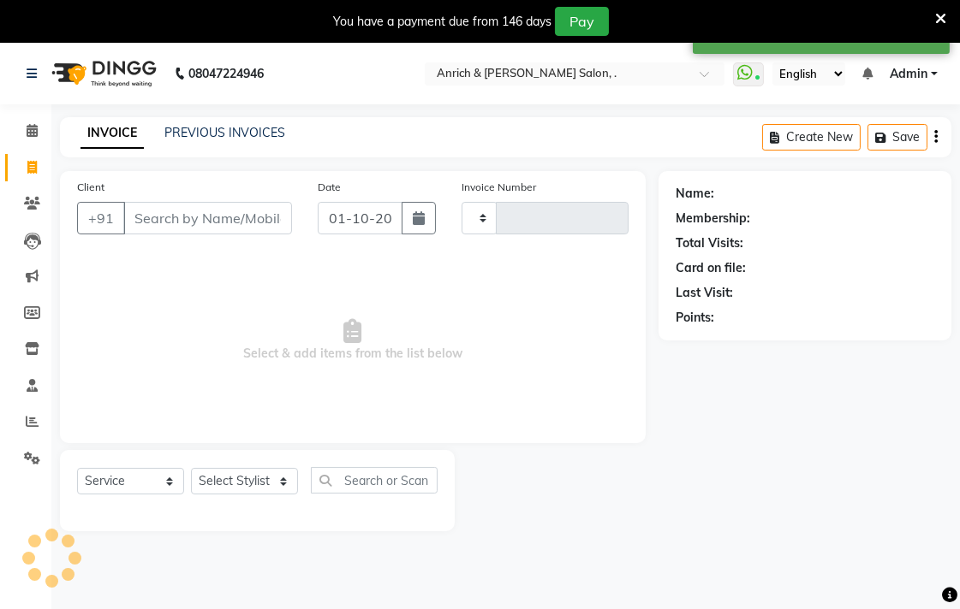
type input "1043"
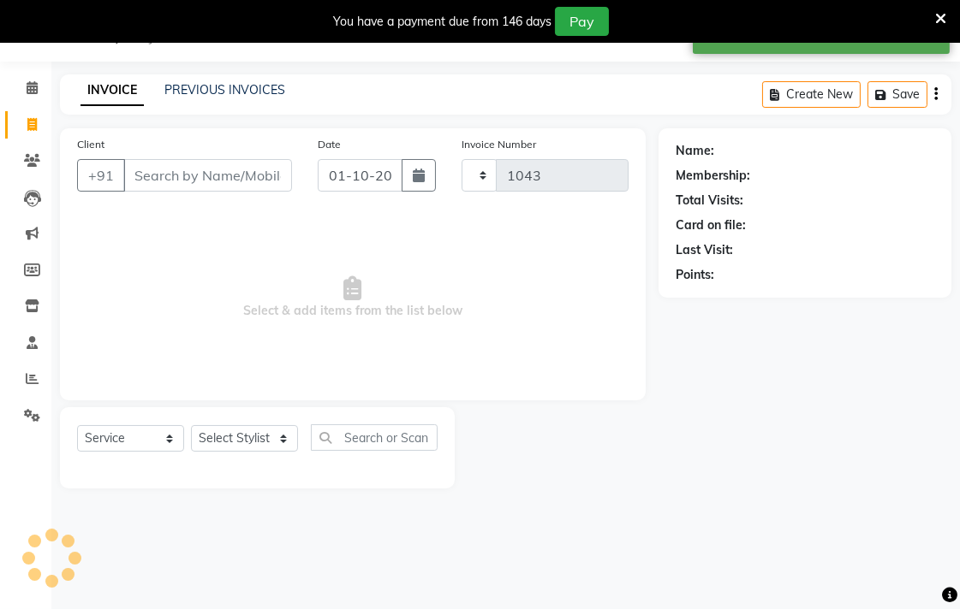
select select "5924"
click at [245, 88] on link "PREVIOUS INVOICES" at bounding box center [224, 89] width 121 height 15
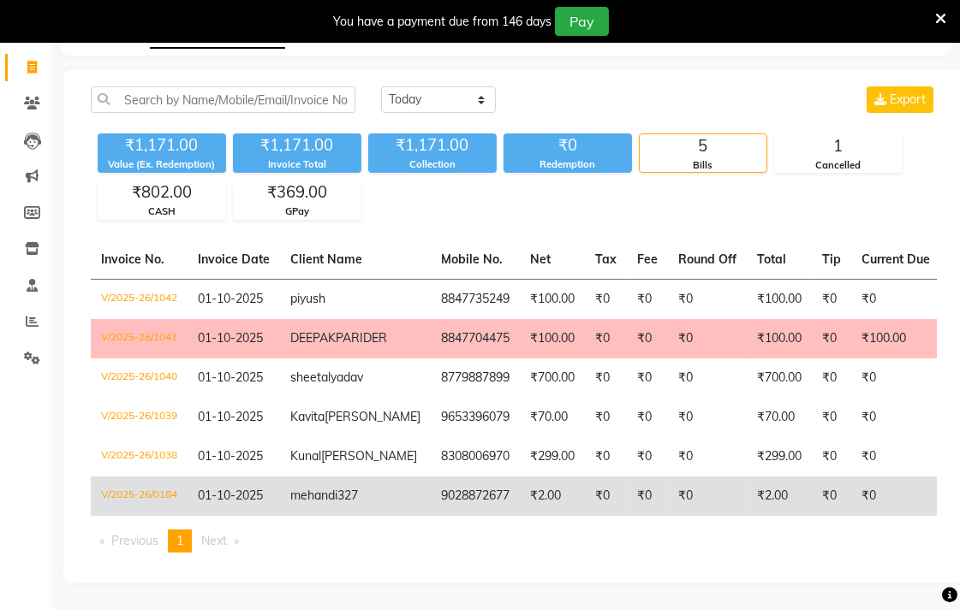
scroll to position [199, 0]
